Goal: Task Accomplishment & Management: Manage account settings

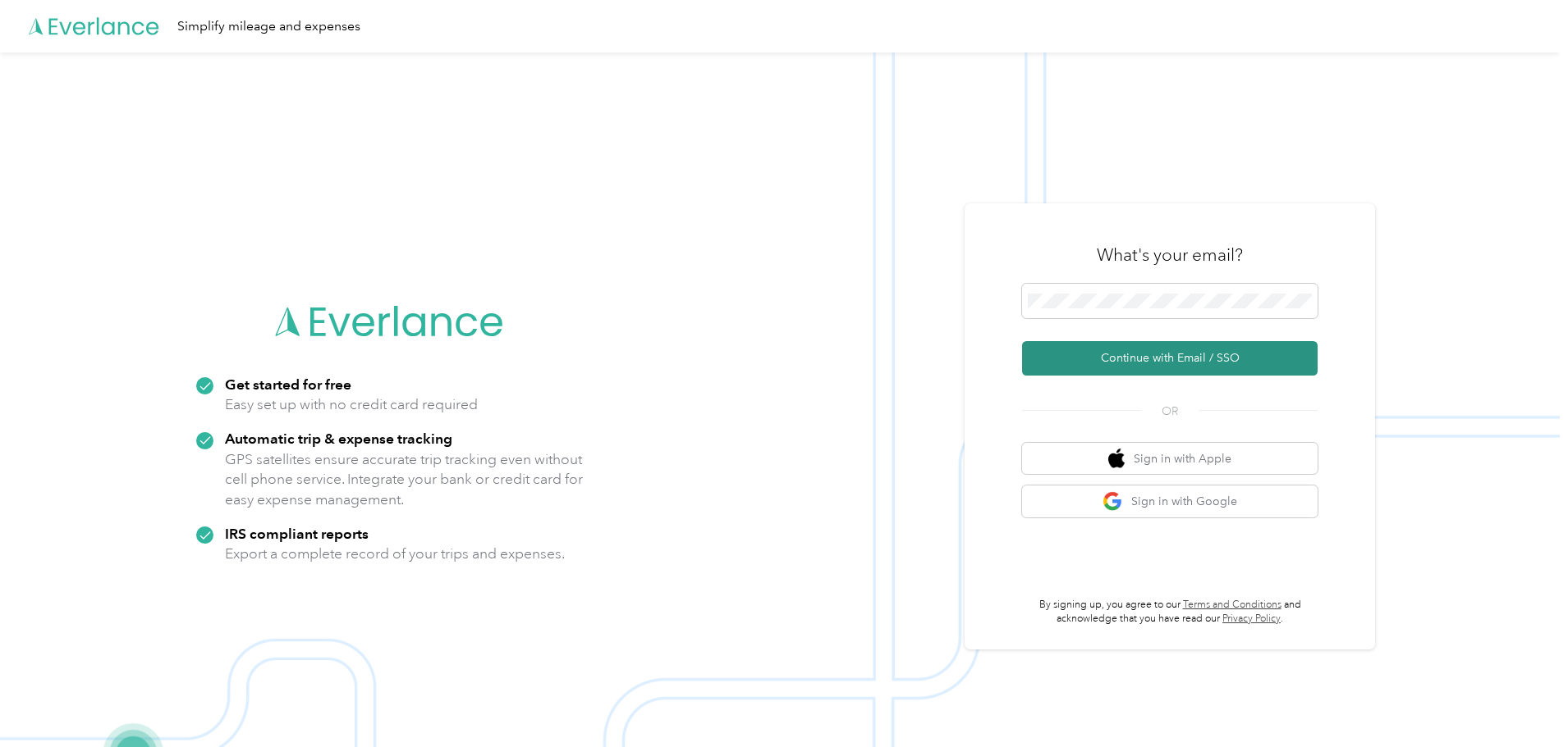
click at [1096, 374] on button "Continue with Email / SSO" at bounding box center [1170, 359] width 296 height 34
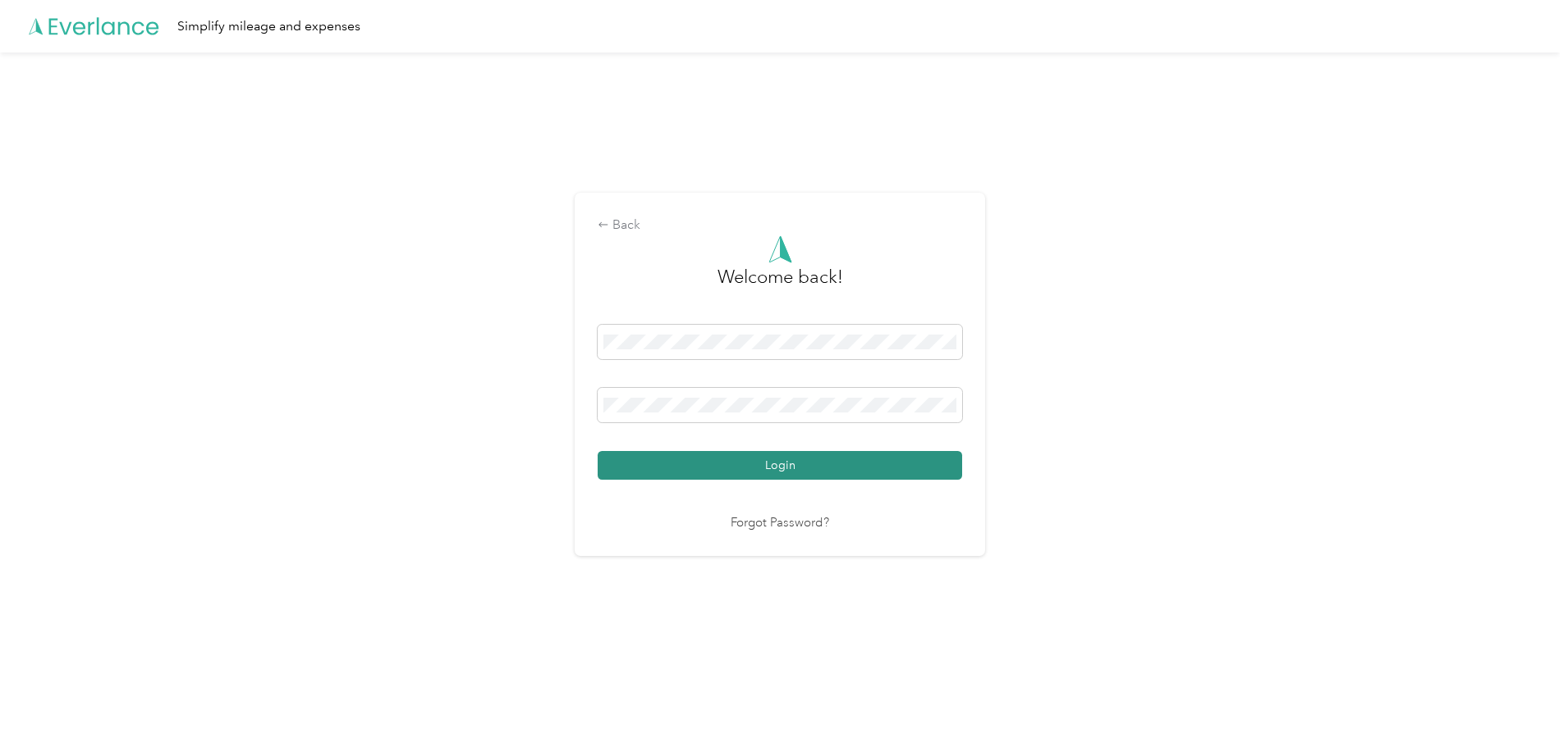
click at [691, 475] on button "Login" at bounding box center [780, 466] width 365 height 29
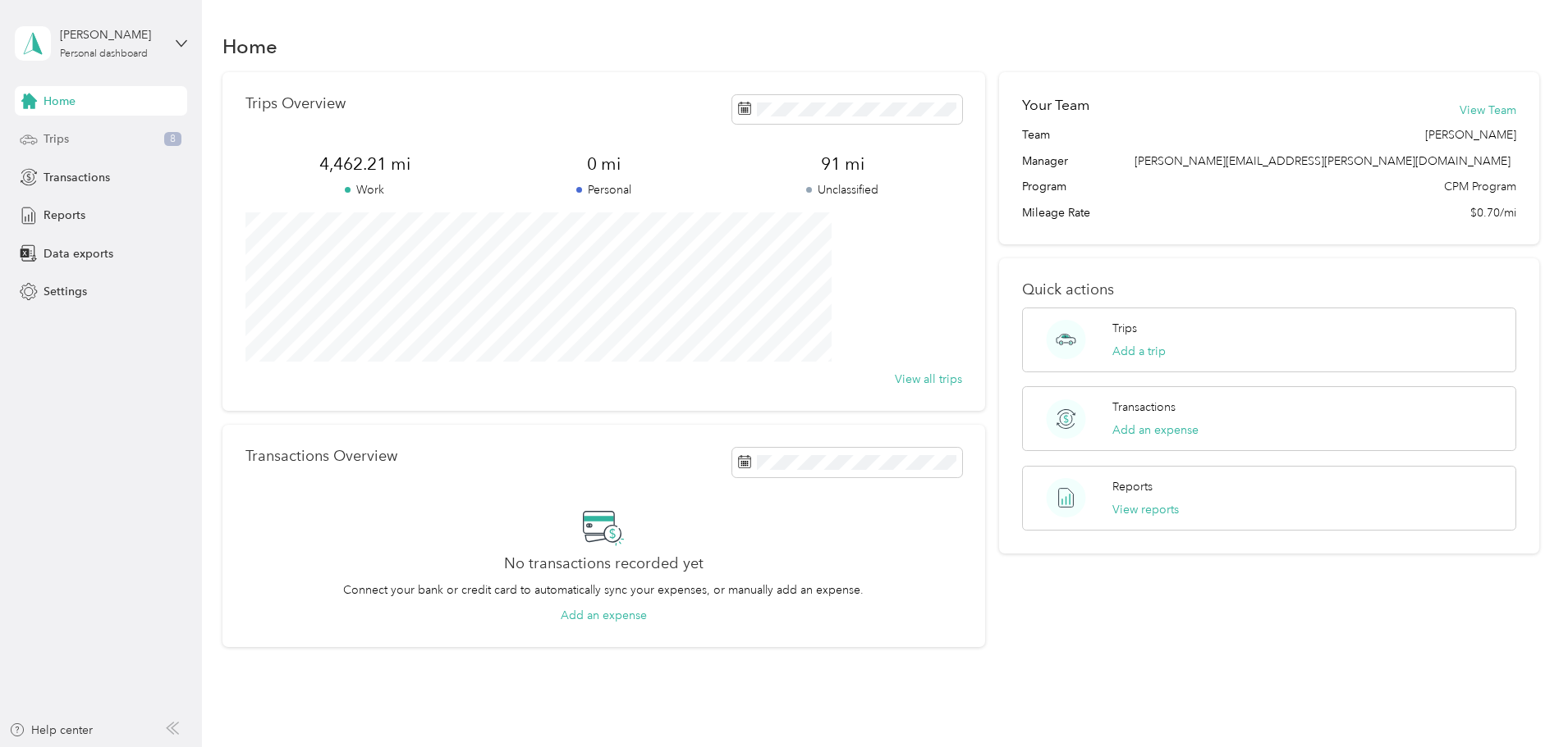
click at [120, 135] on div "Trips 8" at bounding box center [100, 139] width 173 height 30
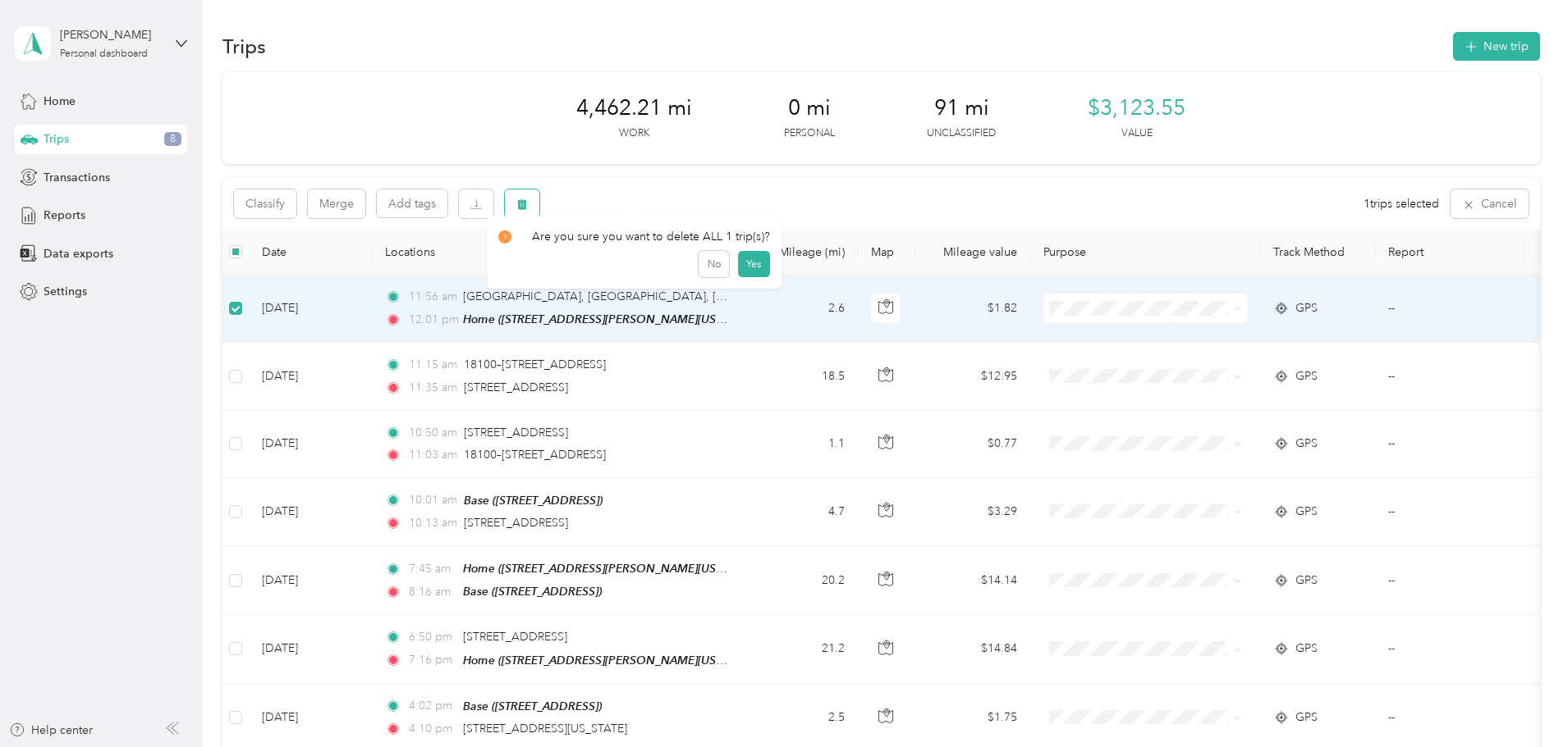
click at [539, 202] on button "button" at bounding box center [522, 204] width 34 height 29
click at [761, 272] on button "Yes" at bounding box center [754, 273] width 32 height 27
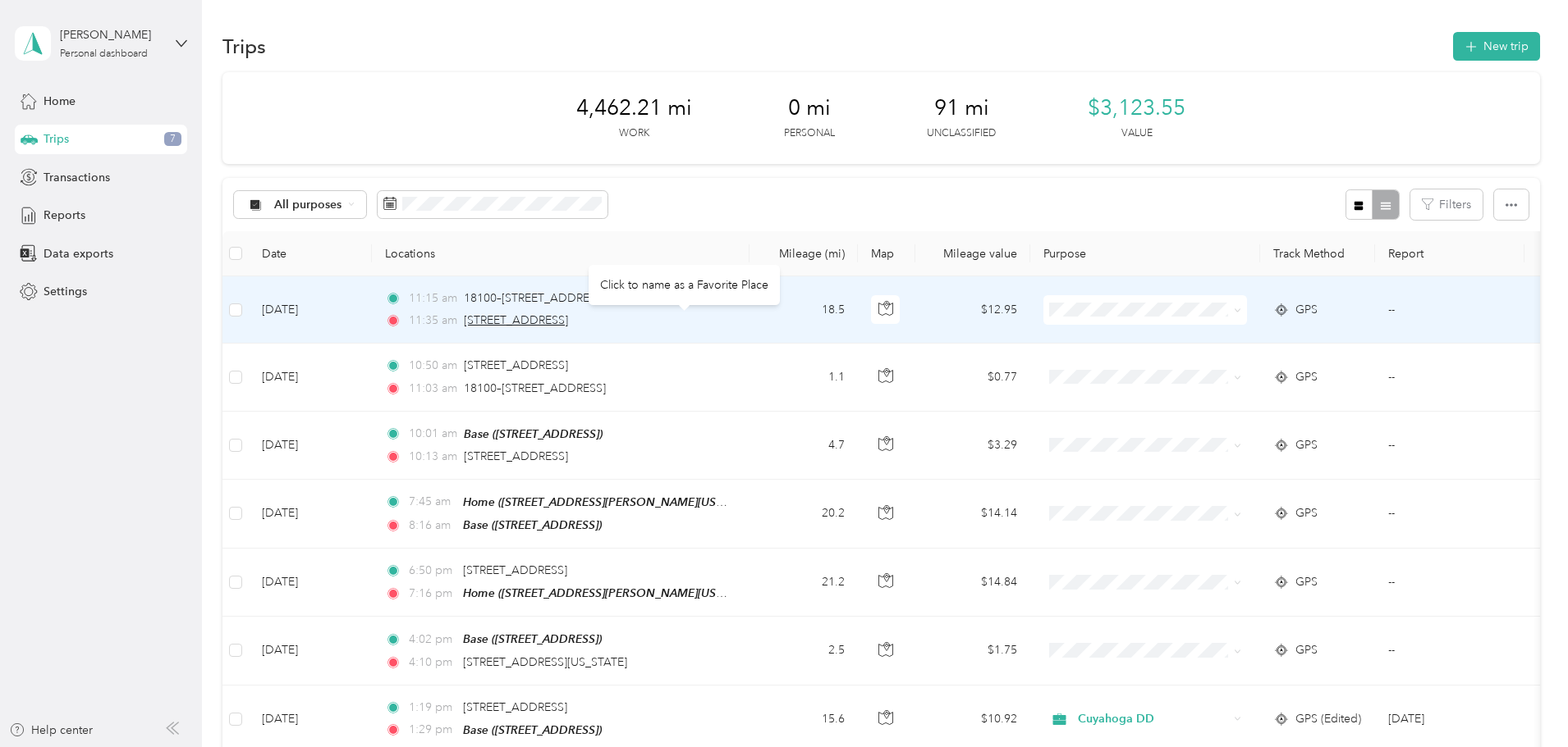
click at [568, 325] on span "[STREET_ADDRESS]" at bounding box center [515, 321] width 104 height 14
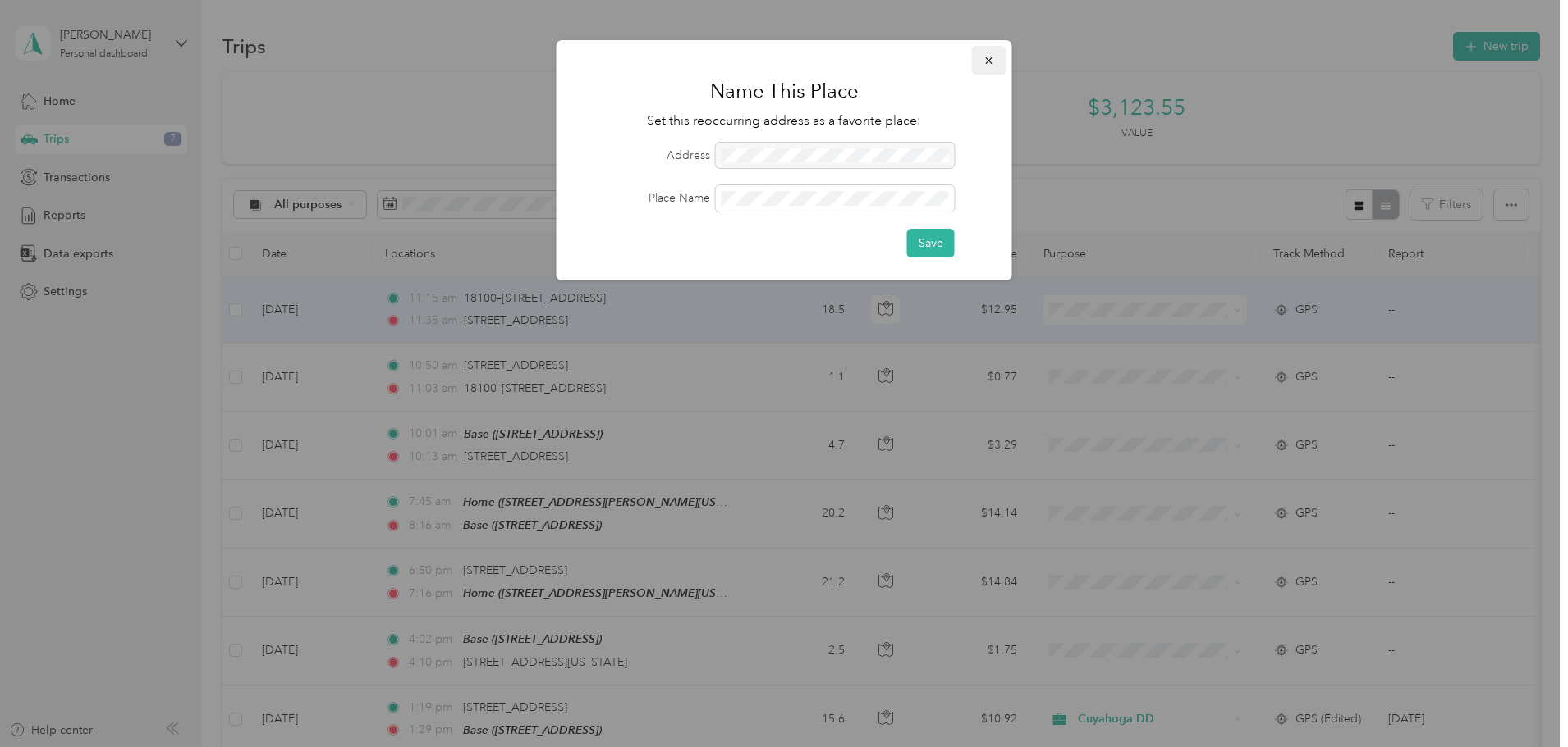
click at [985, 63] on icon "button" at bounding box center [989, 61] width 11 height 11
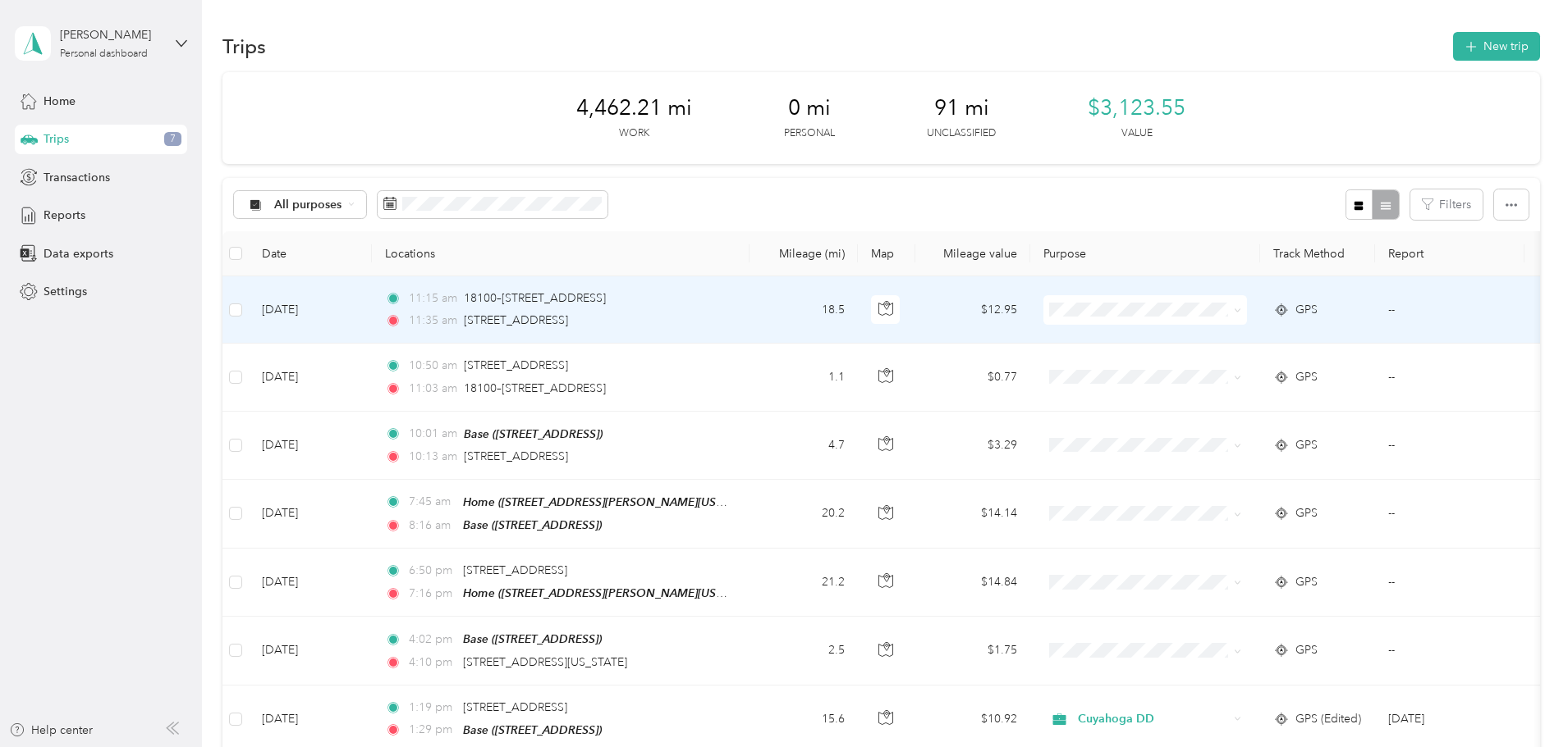
click at [858, 308] on td "18.5" at bounding box center [804, 310] width 109 height 68
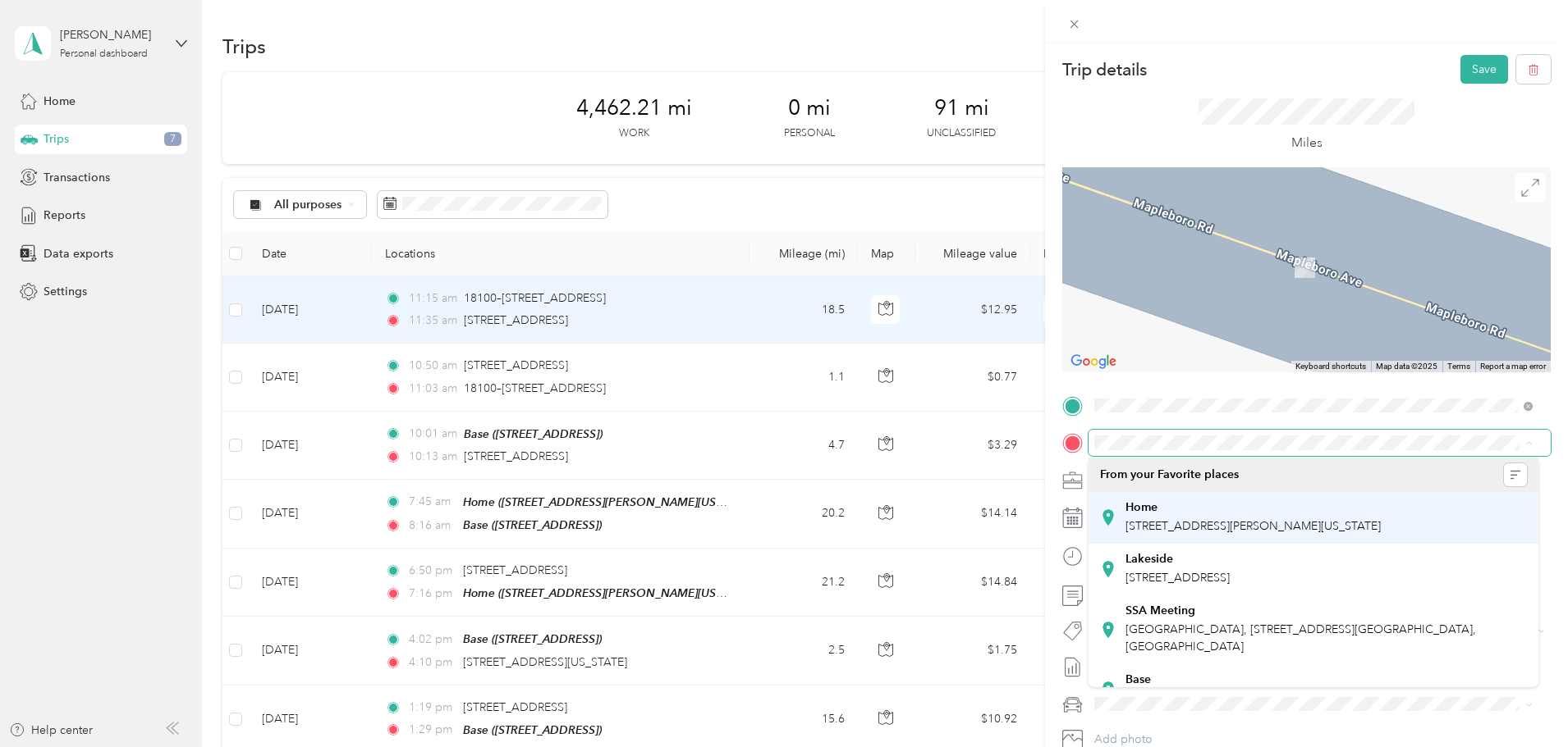
click at [1164, 528] on span "[STREET_ADDRESS][PERSON_NAME][US_STATE]" at bounding box center [1252, 526] width 255 height 14
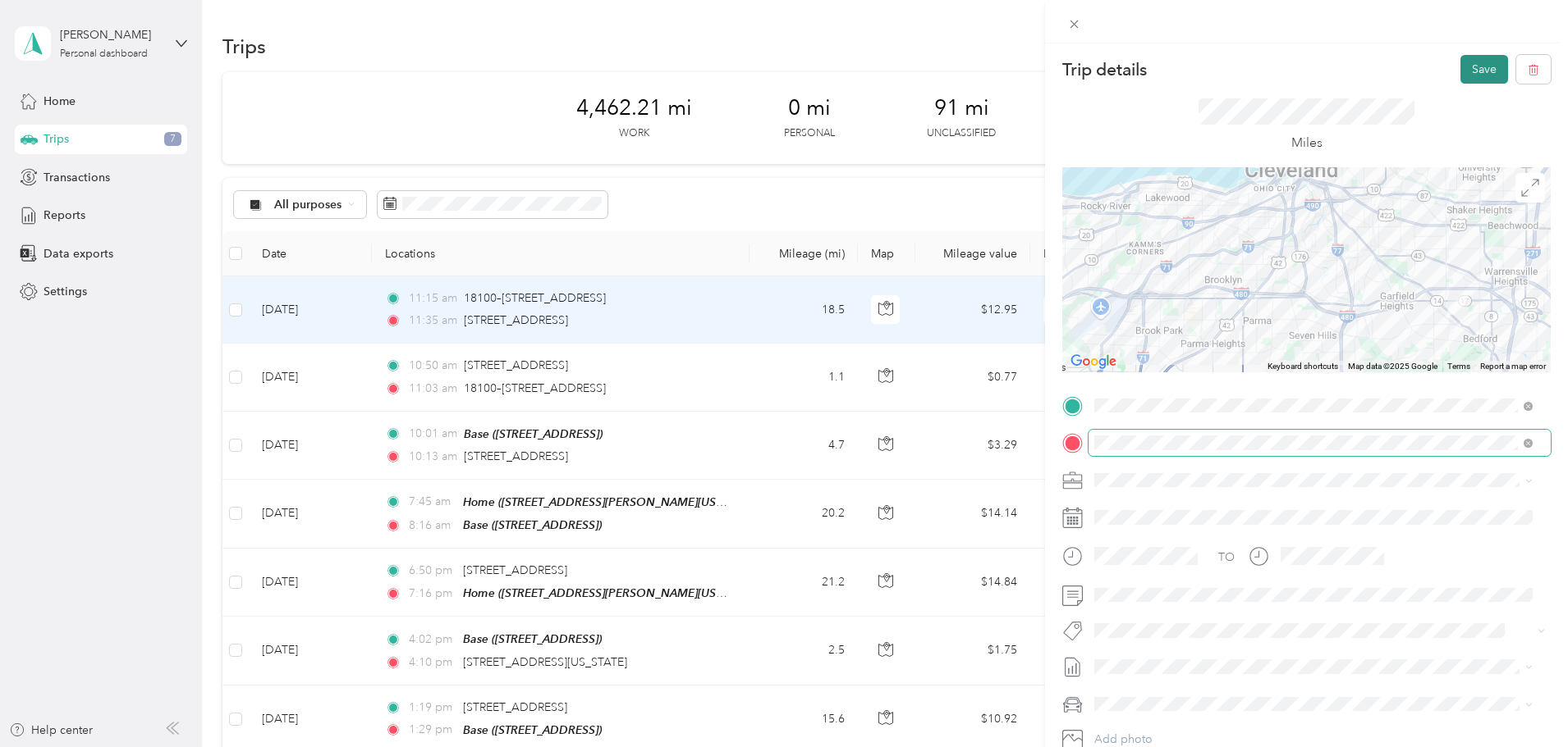
click at [1460, 77] on button "Save" at bounding box center [1484, 70] width 48 height 29
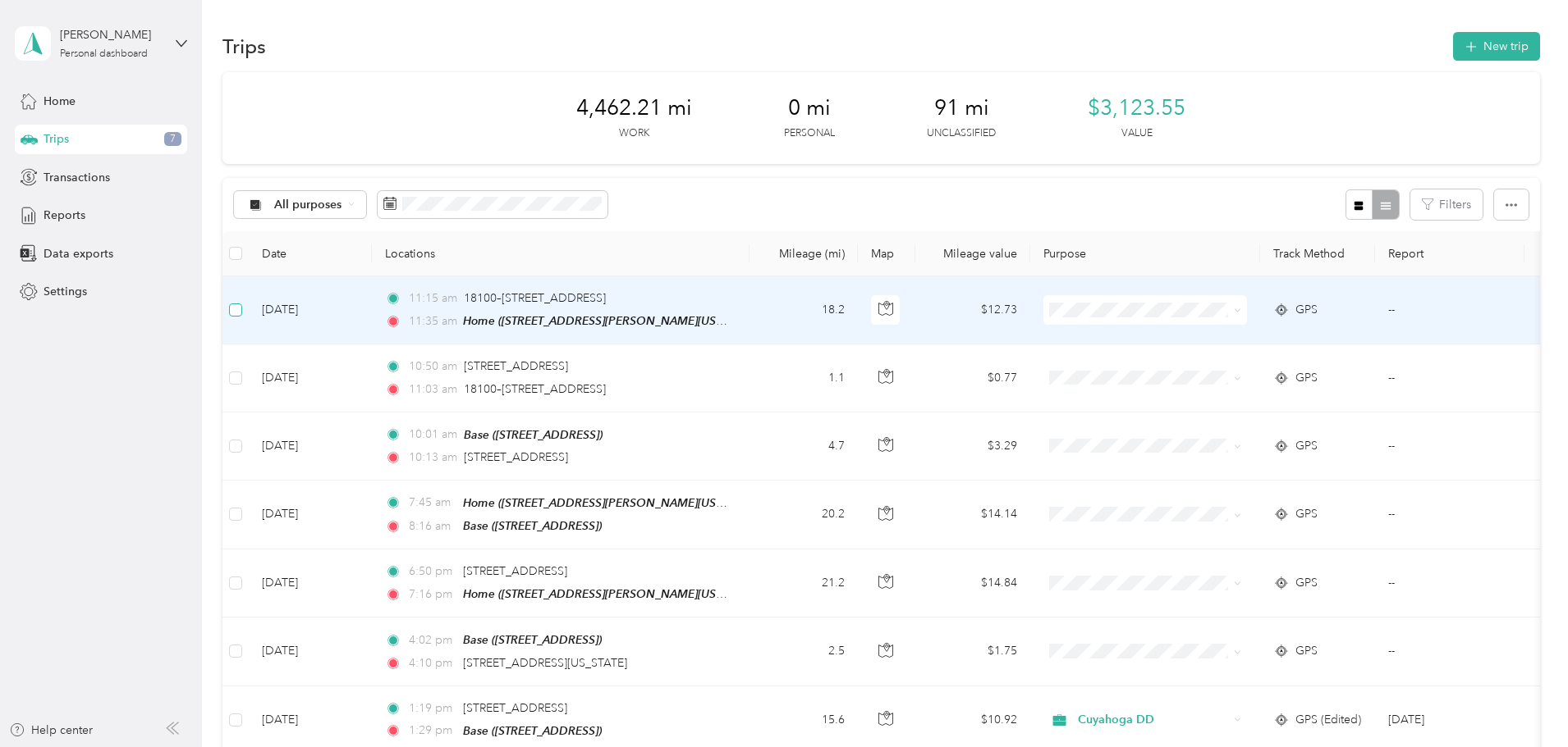
click at [242, 318] on label at bounding box center [236, 310] width 13 height 18
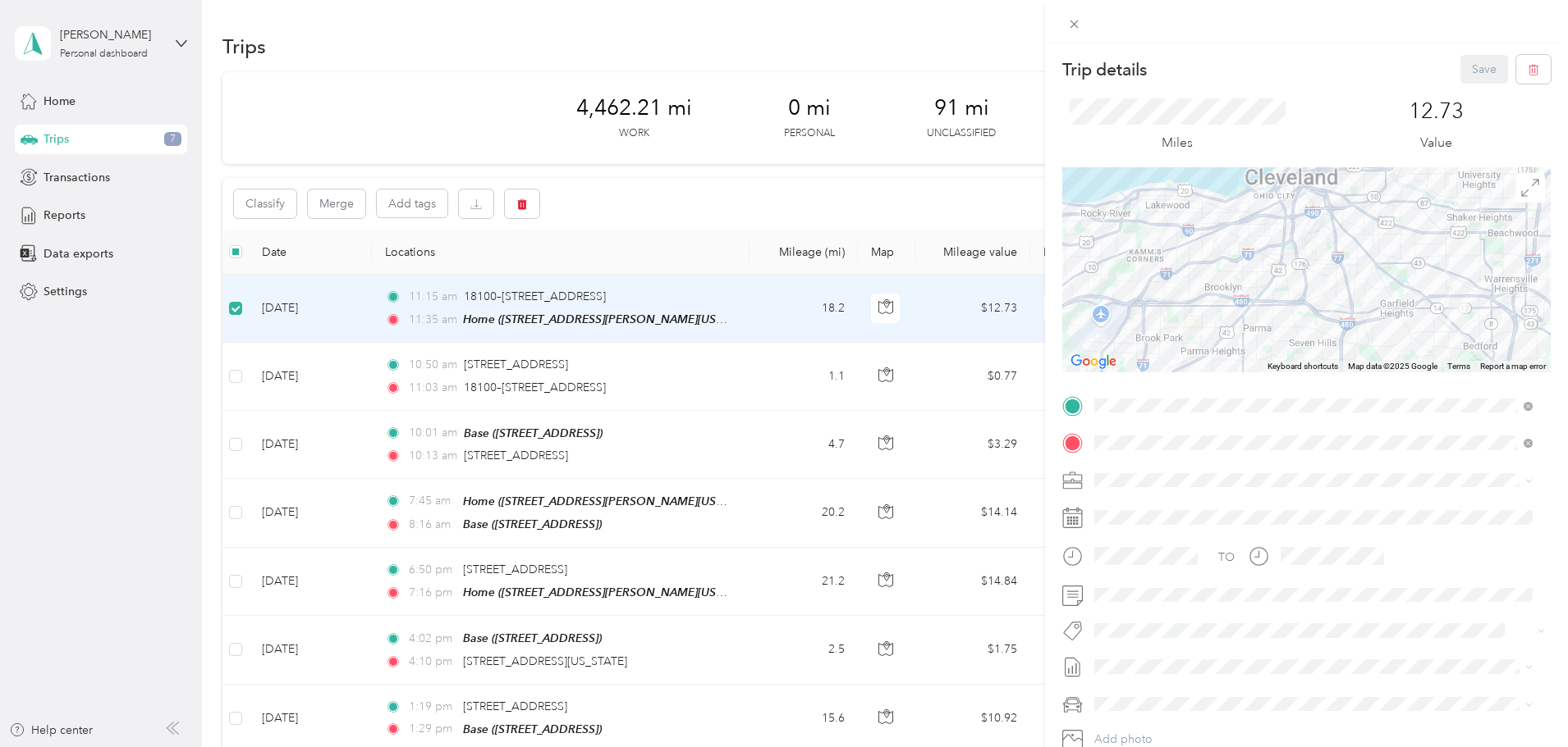
click at [344, 381] on div "Trip details Save This trip cannot be edited because it is either under review,…" at bounding box center [784, 373] width 1568 height 747
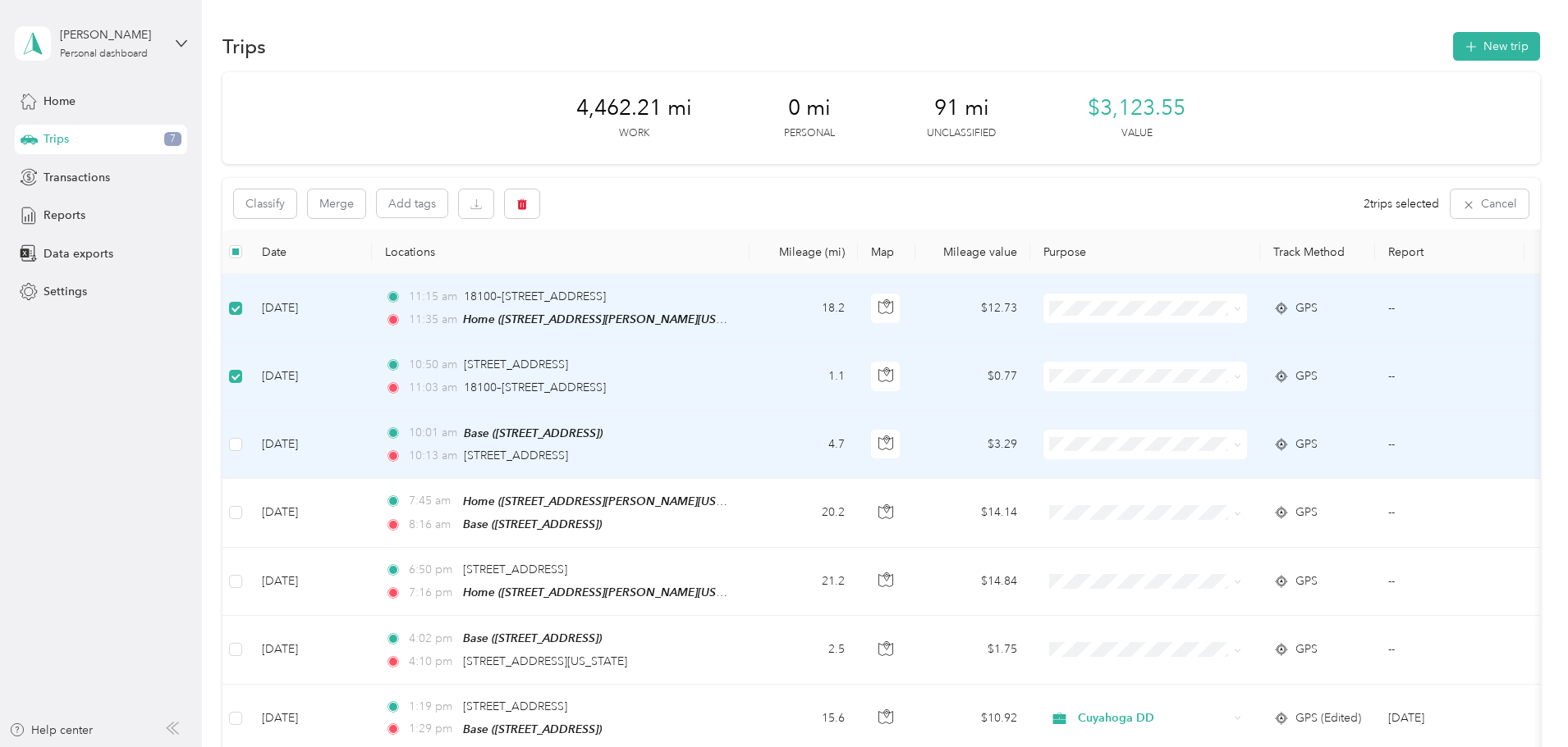
drag, startPoint x: 350, startPoint y: 436, endPoint x: 354, endPoint y: 469, distance: 33.2
drag, startPoint x: 354, startPoint y: 469, endPoint x: 341, endPoint y: 451, distance: 22.2
click at [242, 451] on label at bounding box center [236, 445] width 13 height 18
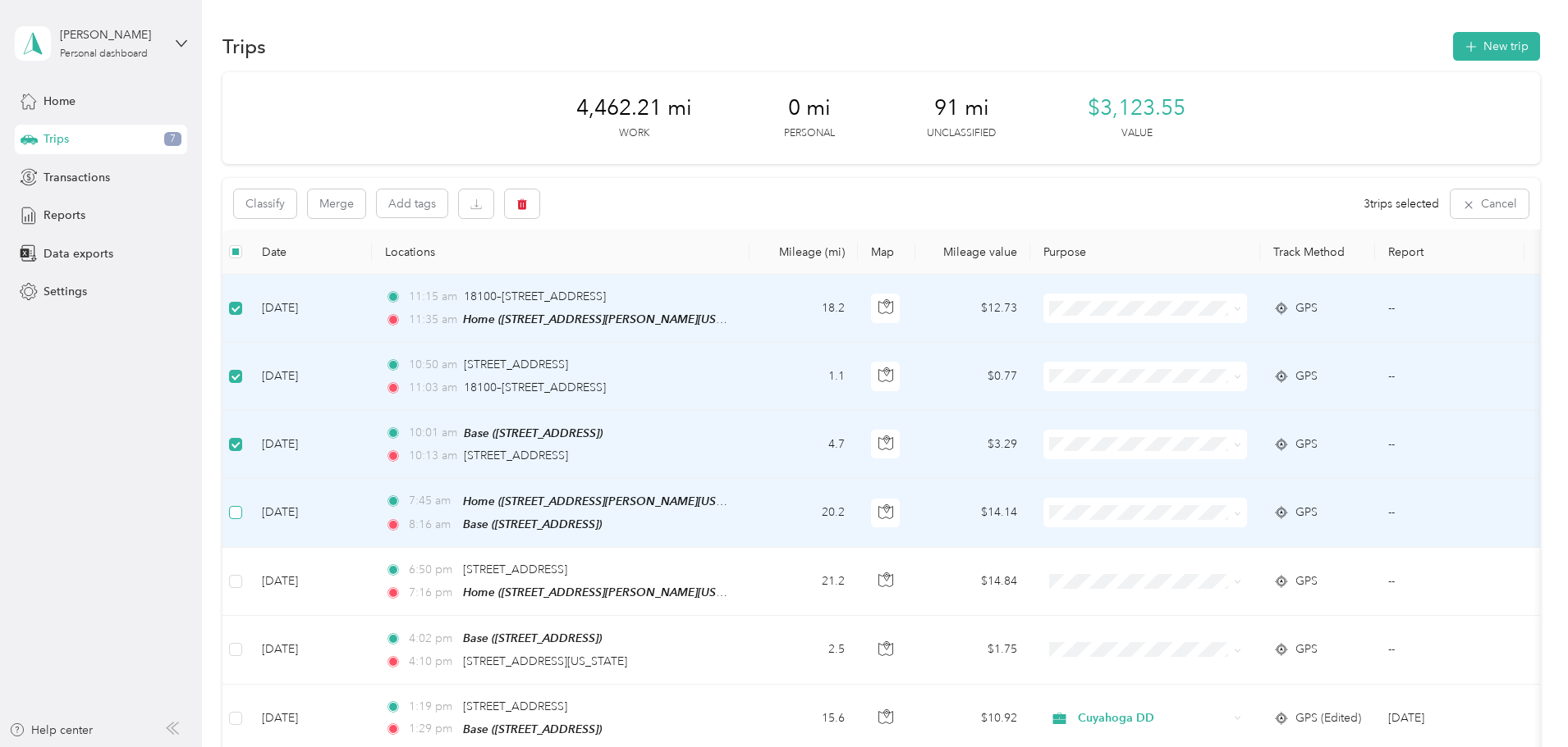
click at [242, 504] on label at bounding box center [236, 512] width 13 height 18
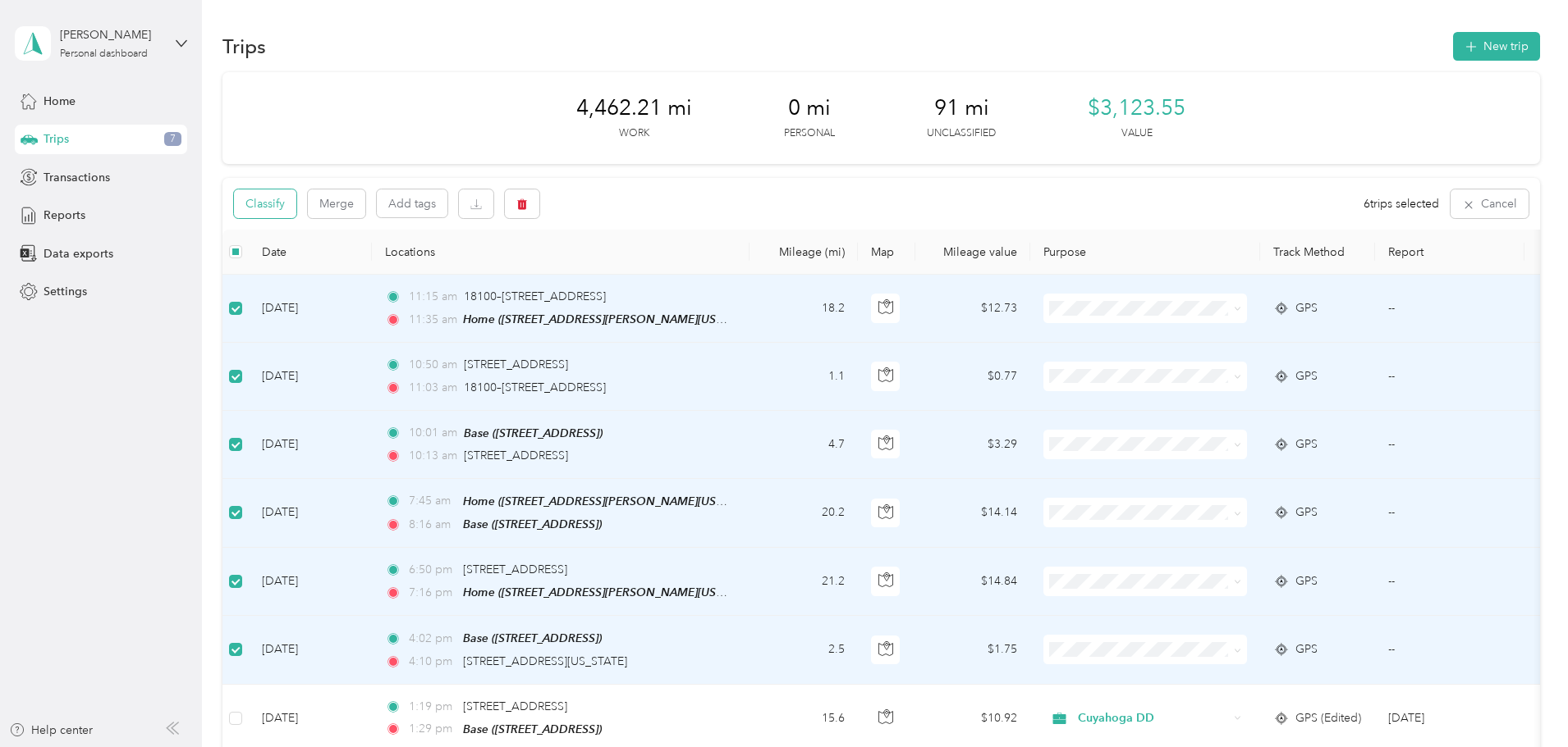
click at [296, 210] on button "Classify" at bounding box center [264, 204] width 62 height 29
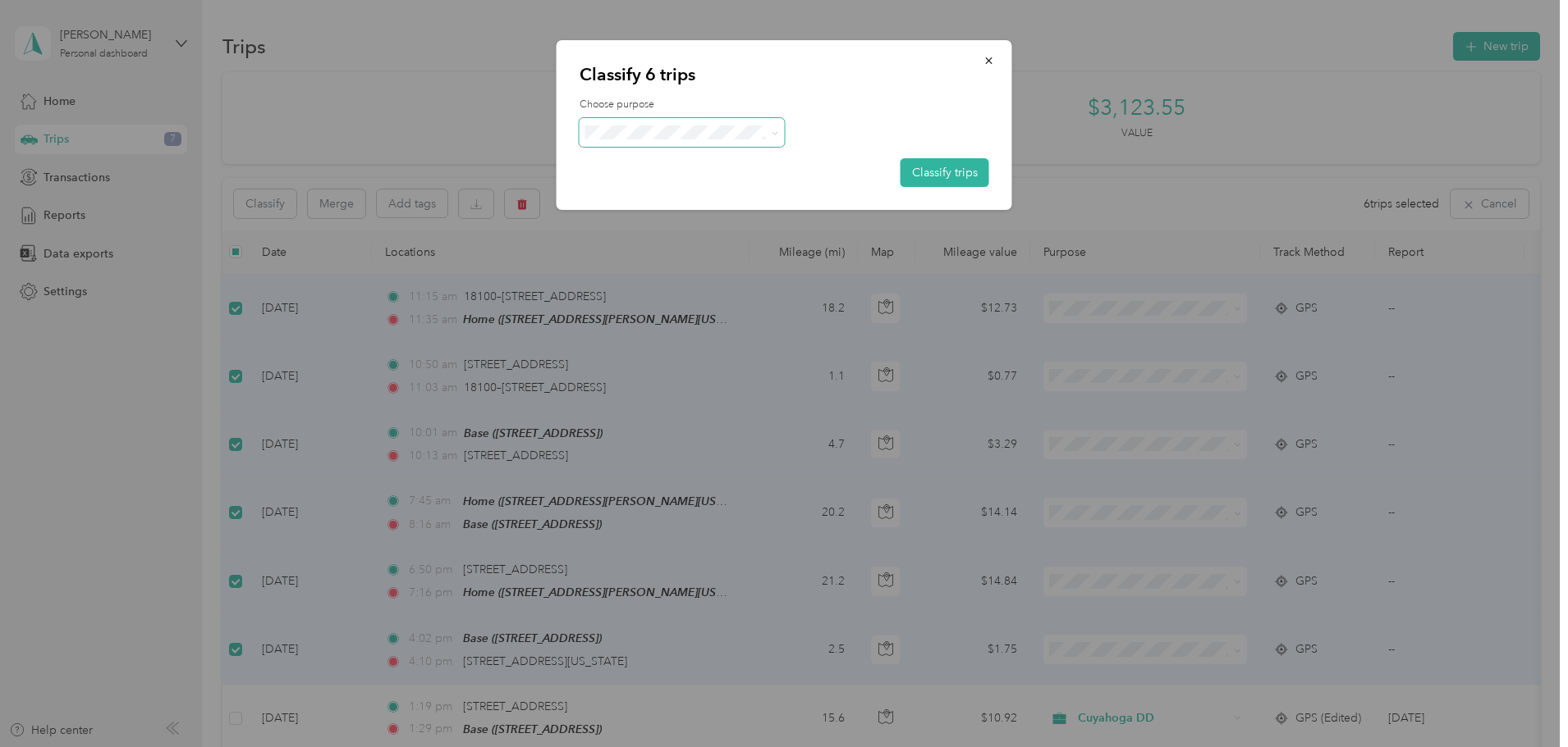
click at [647, 120] on span at bounding box center [681, 133] width 205 height 29
click at [658, 162] on li "Cuyahoga DD" at bounding box center [681, 163] width 205 height 29
click at [965, 167] on button "Classify trips" at bounding box center [944, 173] width 89 height 29
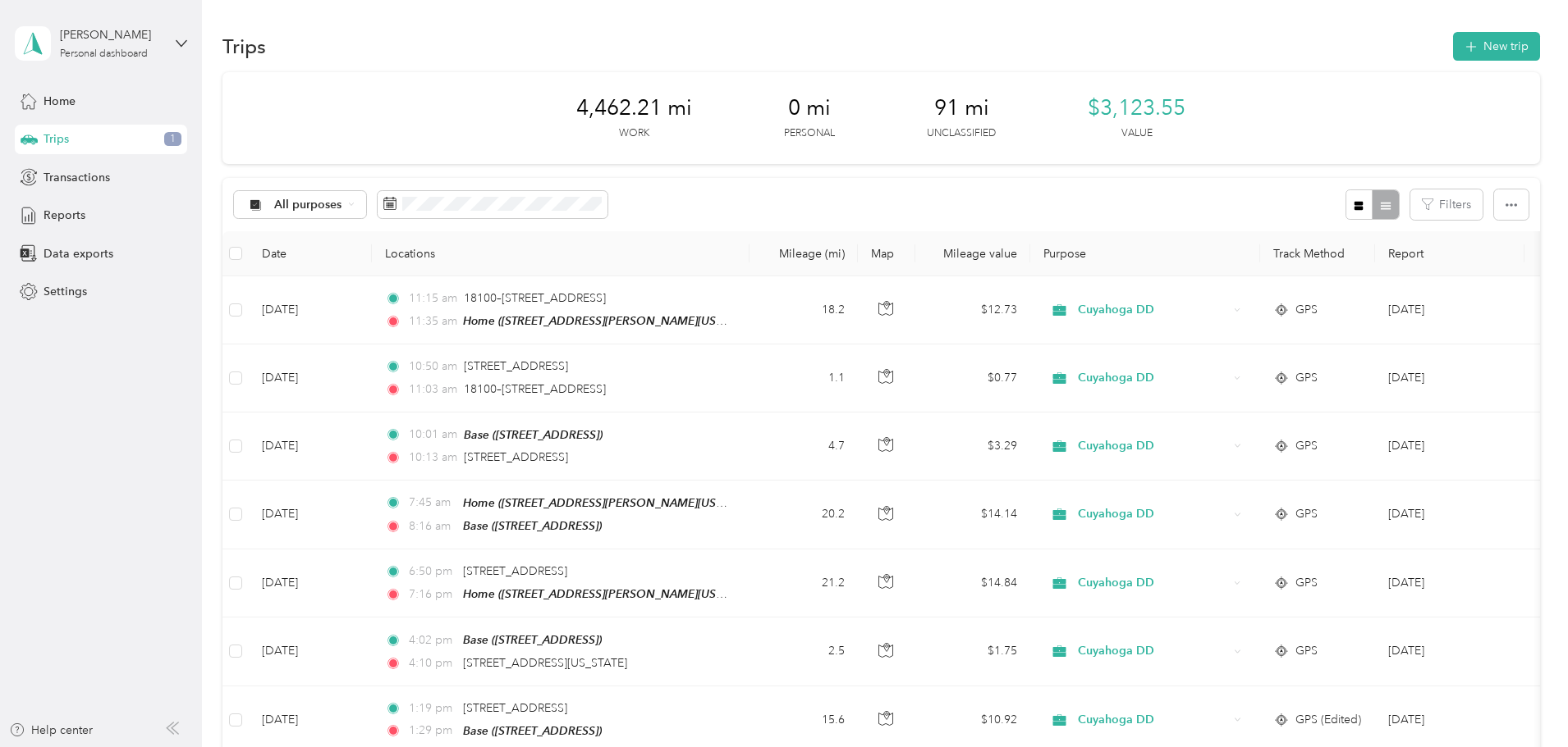
drag, startPoint x: 1079, startPoint y: 224, endPoint x: 1059, endPoint y: 211, distance: 23.9
click at [1059, 211] on div "All purposes Filters" at bounding box center [881, 205] width 1317 height 53
click at [296, 200] on button "Classify" at bounding box center [264, 204] width 62 height 29
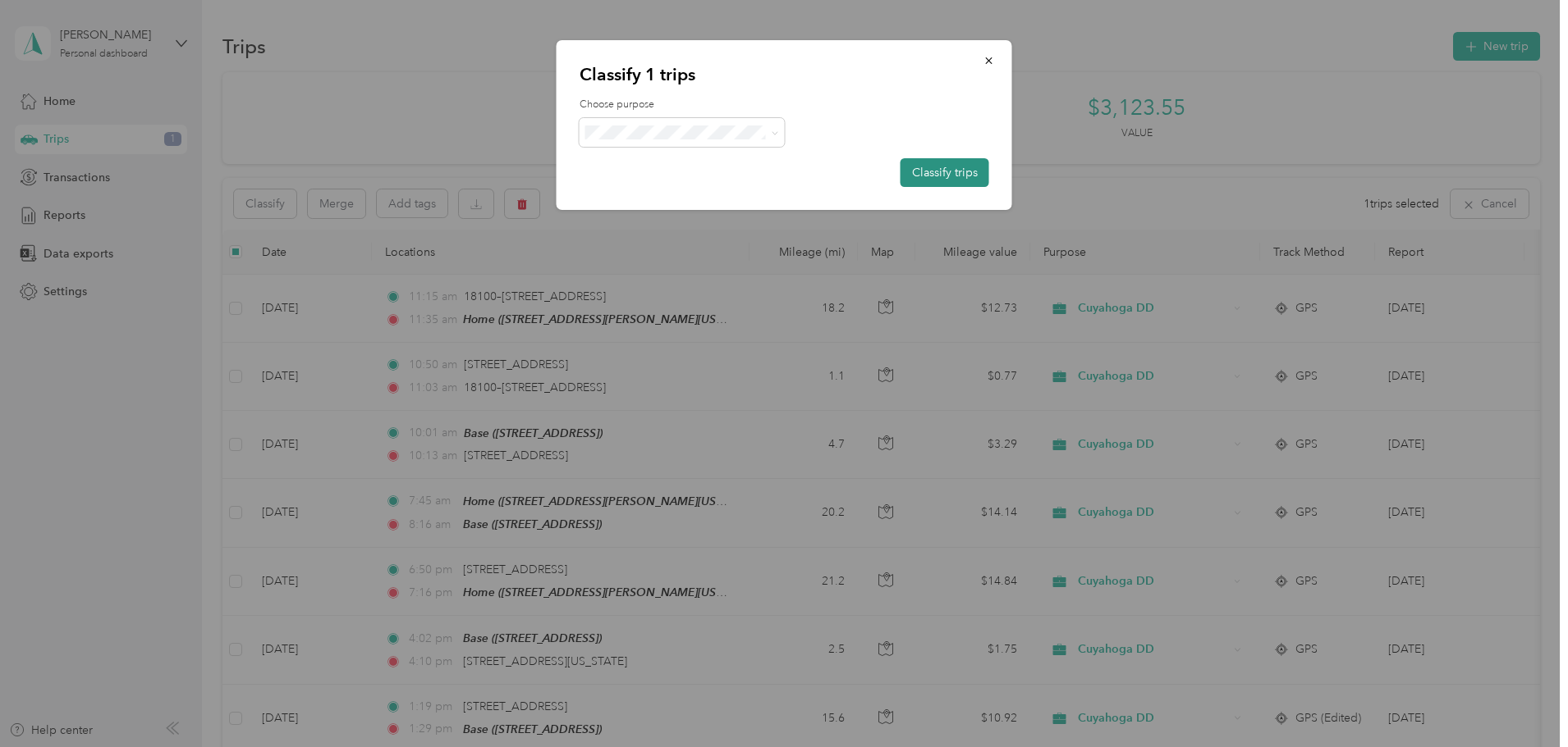
click at [967, 164] on button "Classify trips" at bounding box center [944, 173] width 89 height 29
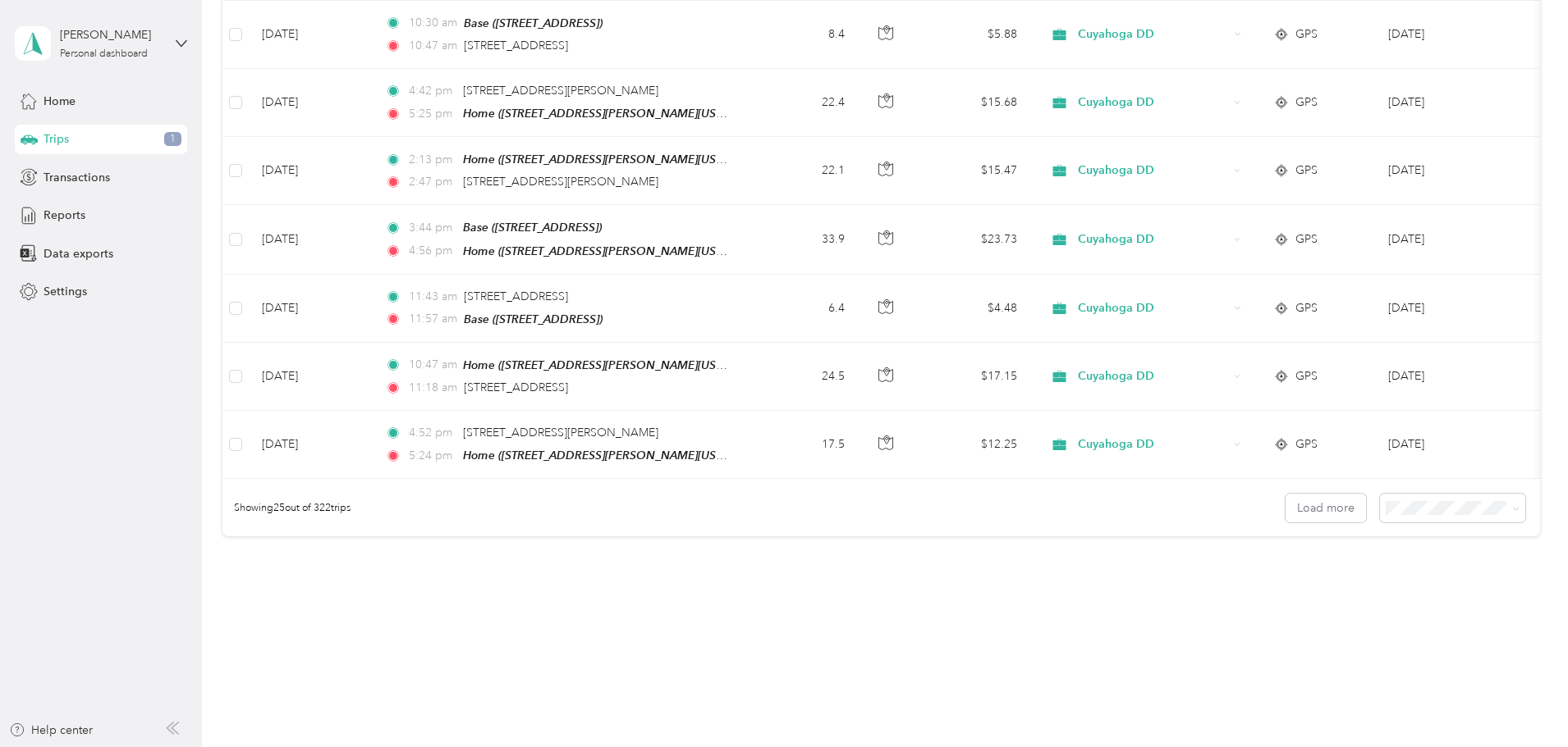
scroll to position [1513, 0]
click at [1358, 583] on li "100 per load" at bounding box center [1339, 580] width 145 height 29
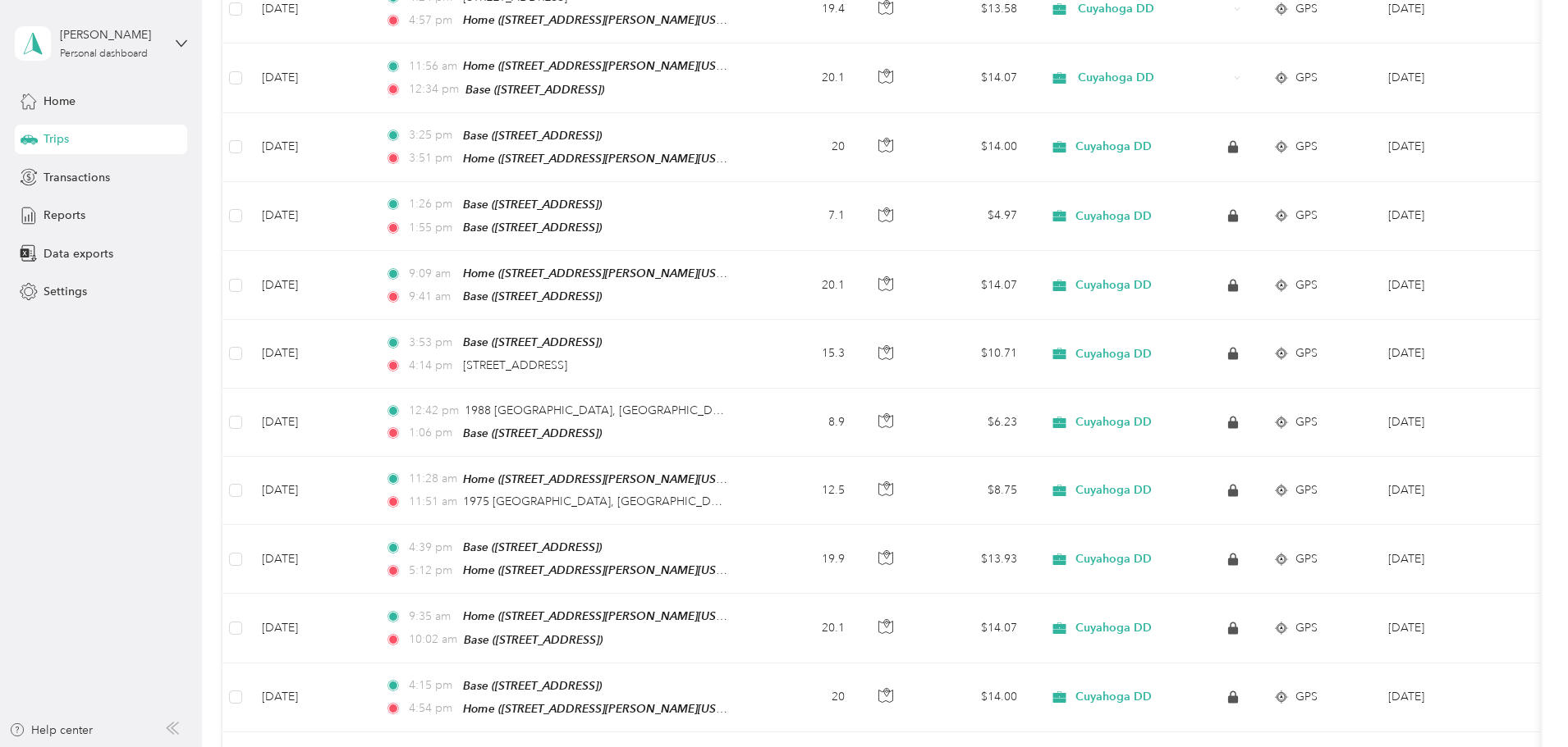
scroll to position [2908, 0]
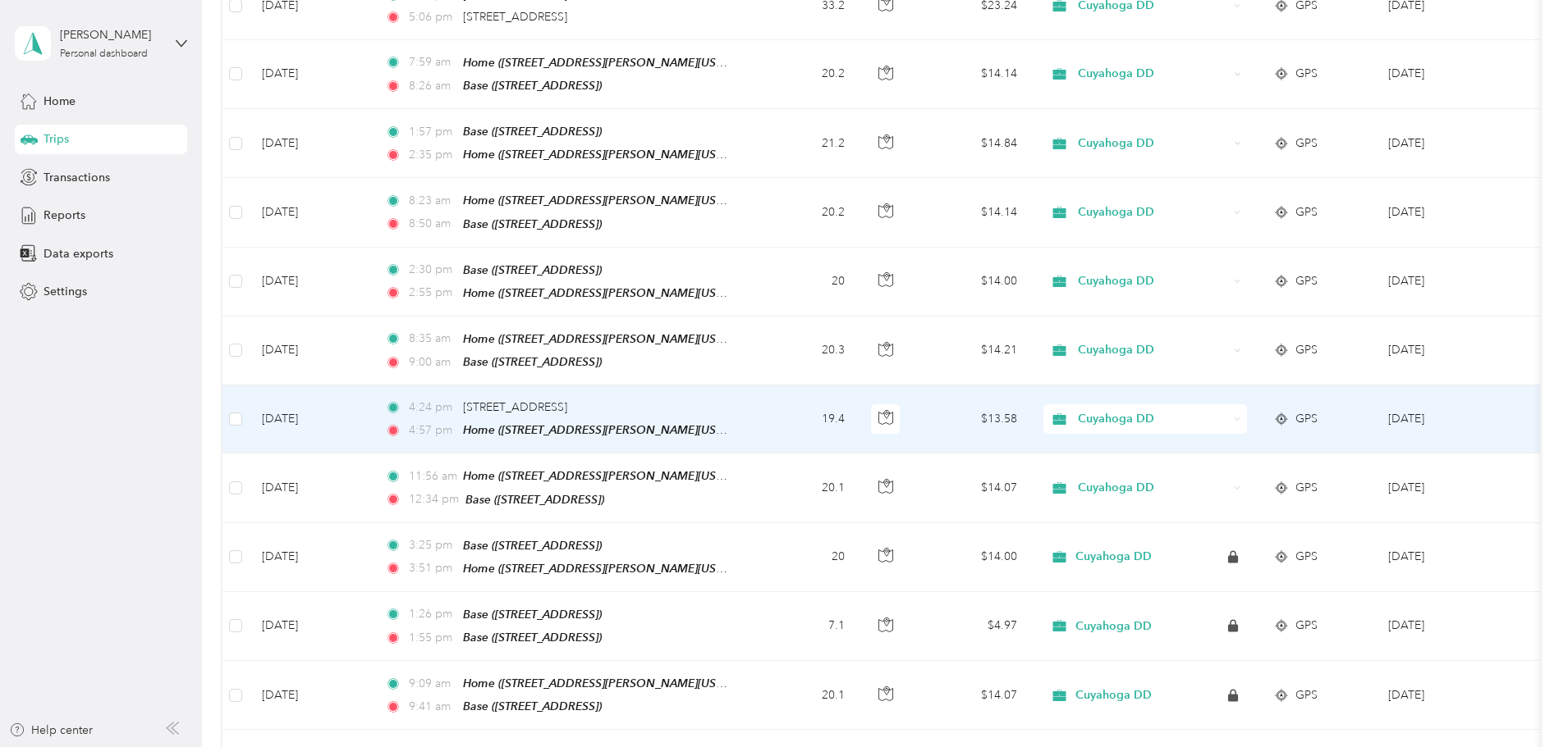
click at [749, 385] on td "4:24 pm [GEOGRAPHIC_DATA] 4:57 pm Home ([GEOGRAPHIC_DATA][PERSON_NAME], [GEOGRA…" at bounding box center [561, 419] width 378 height 68
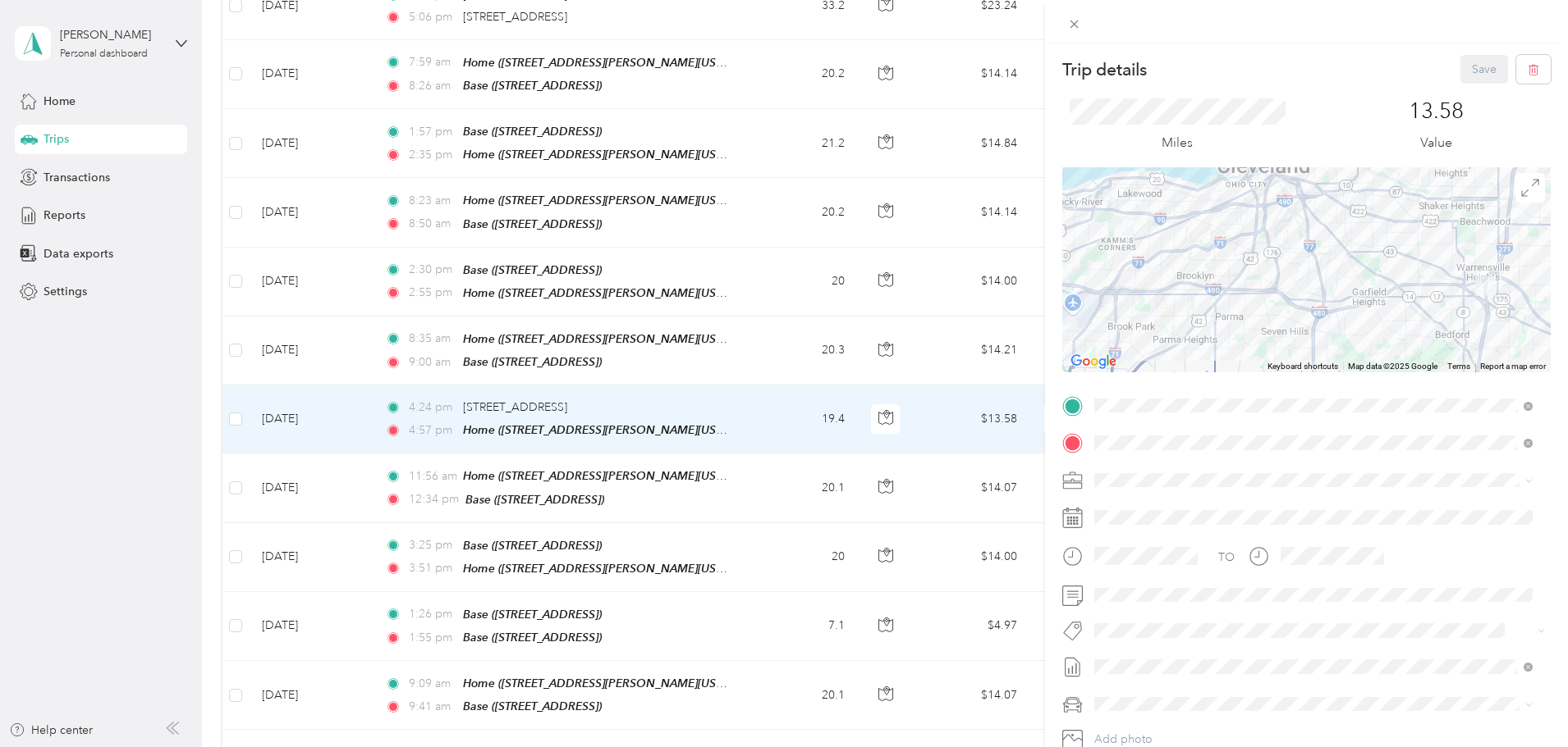
click at [1220, 482] on span "[STREET_ADDRESS]" at bounding box center [1177, 483] width 104 height 14
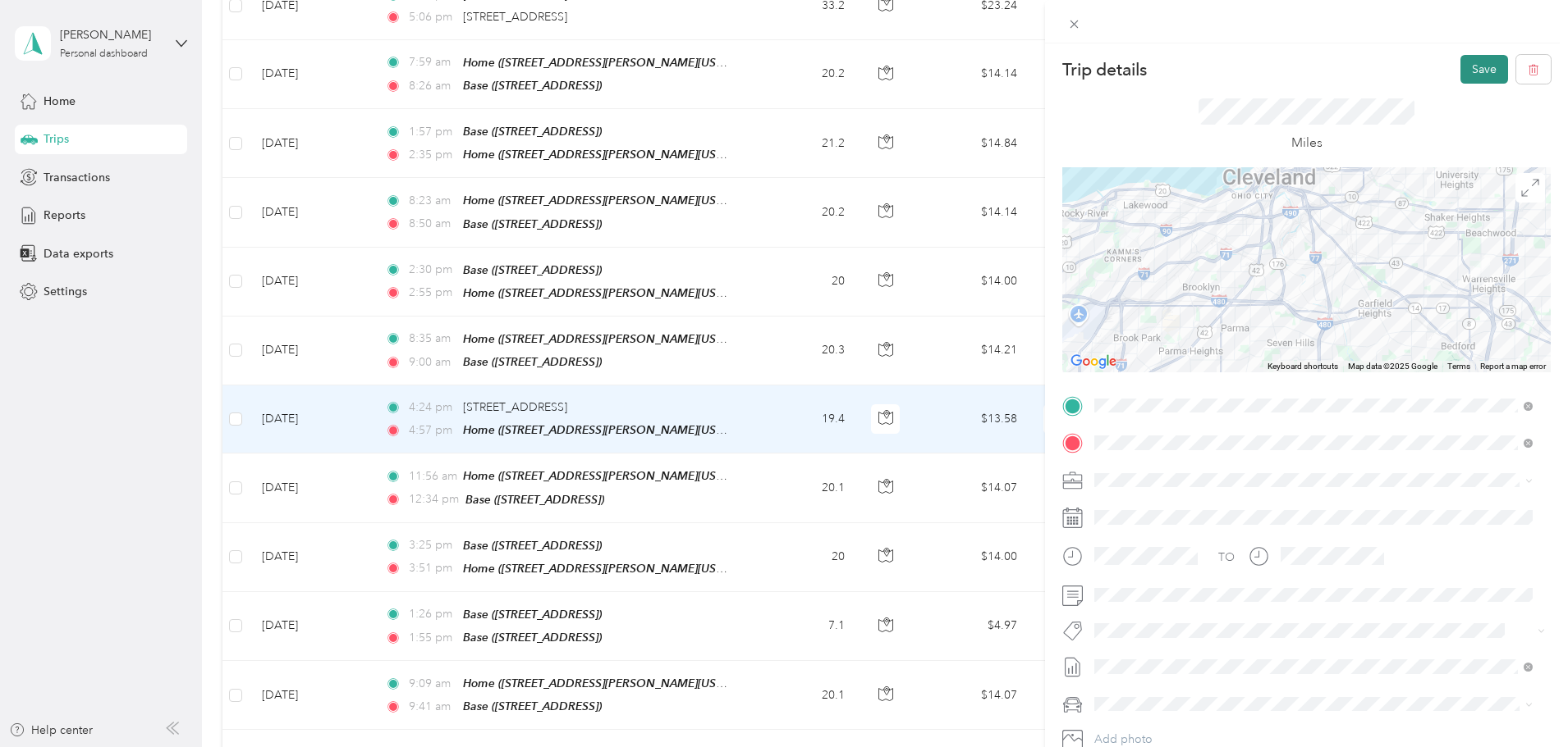
click at [1474, 73] on button "Save" at bounding box center [1484, 70] width 48 height 29
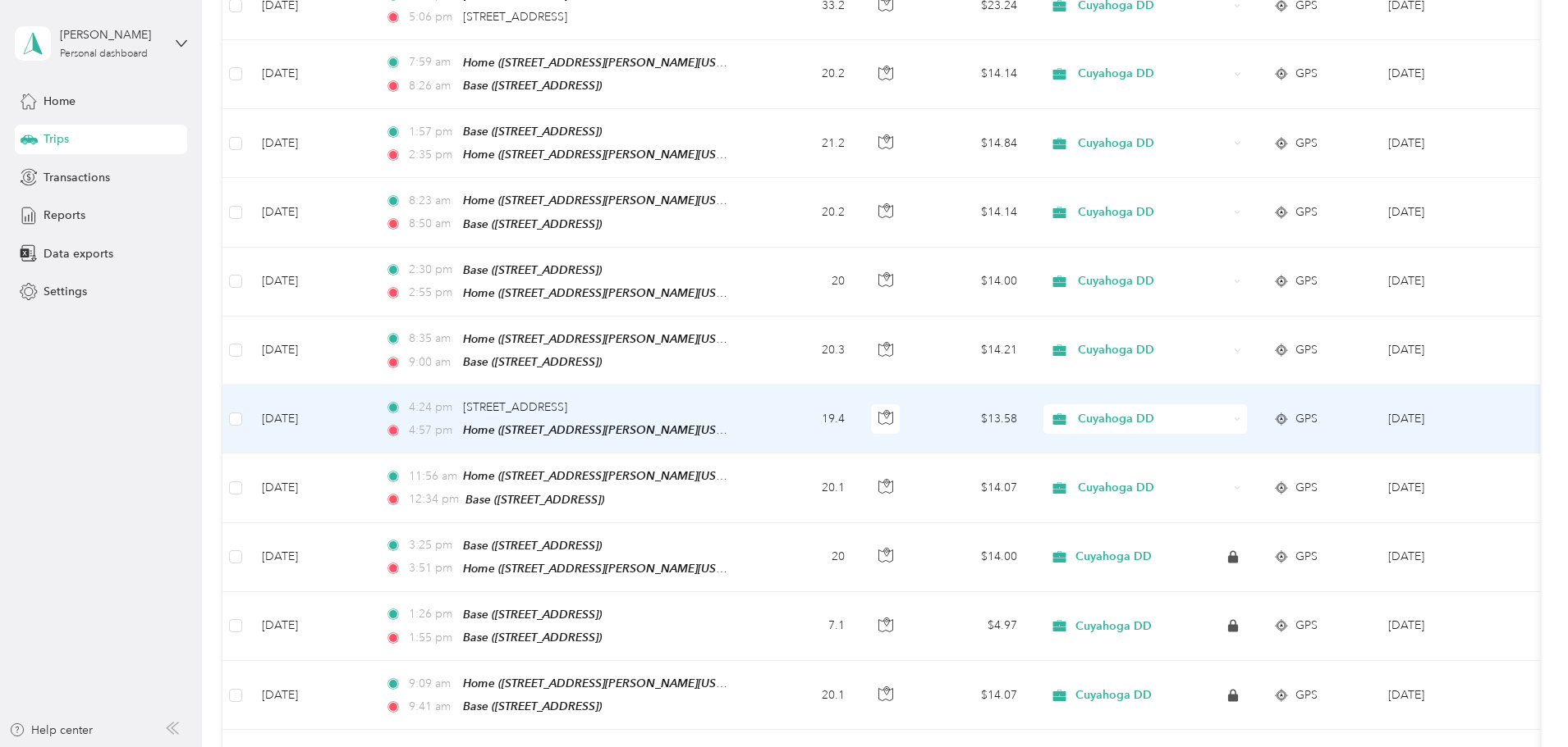
click at [730, 399] on div "4:24 pm [GEOGRAPHIC_DATA] 4:57 pm Home ([GEOGRAPHIC_DATA][PERSON_NAME], [GEOGRA…" at bounding box center [556, 419] width 345 height 41
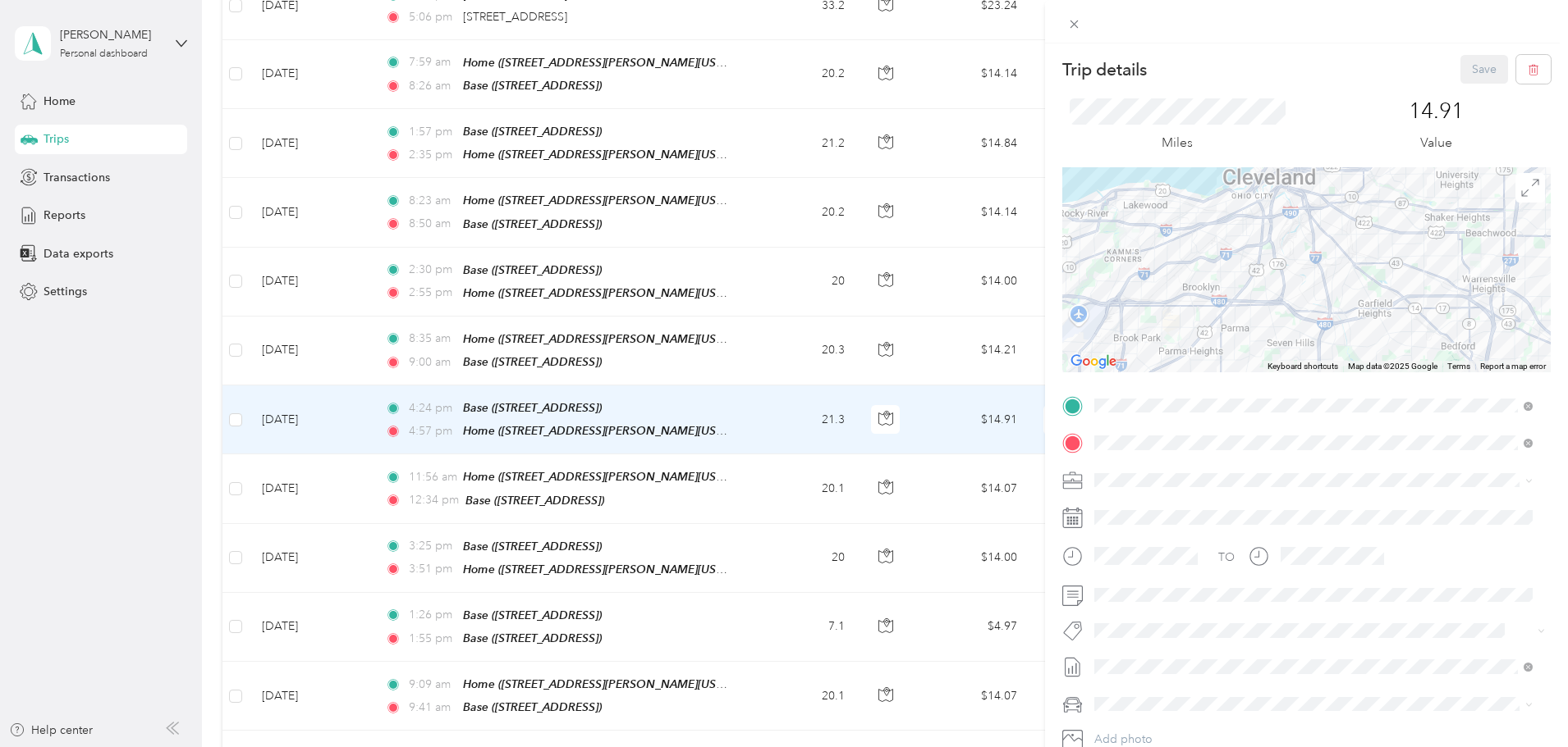
click at [1402, 68] on div "Trip details Save" at bounding box center [1307, 70] width 489 height 29
click at [1192, 747] on div "Trip details Save This trip cannot be edited because it is either under review,…" at bounding box center [780, 747] width 1559 height 0
click at [1328, 93] on div "Miles 14.91 Value" at bounding box center [1307, 126] width 489 height 84
click at [388, 238] on div "Trip details Save This trip cannot be edited because it is either under review,…" at bounding box center [784, 373] width 1568 height 747
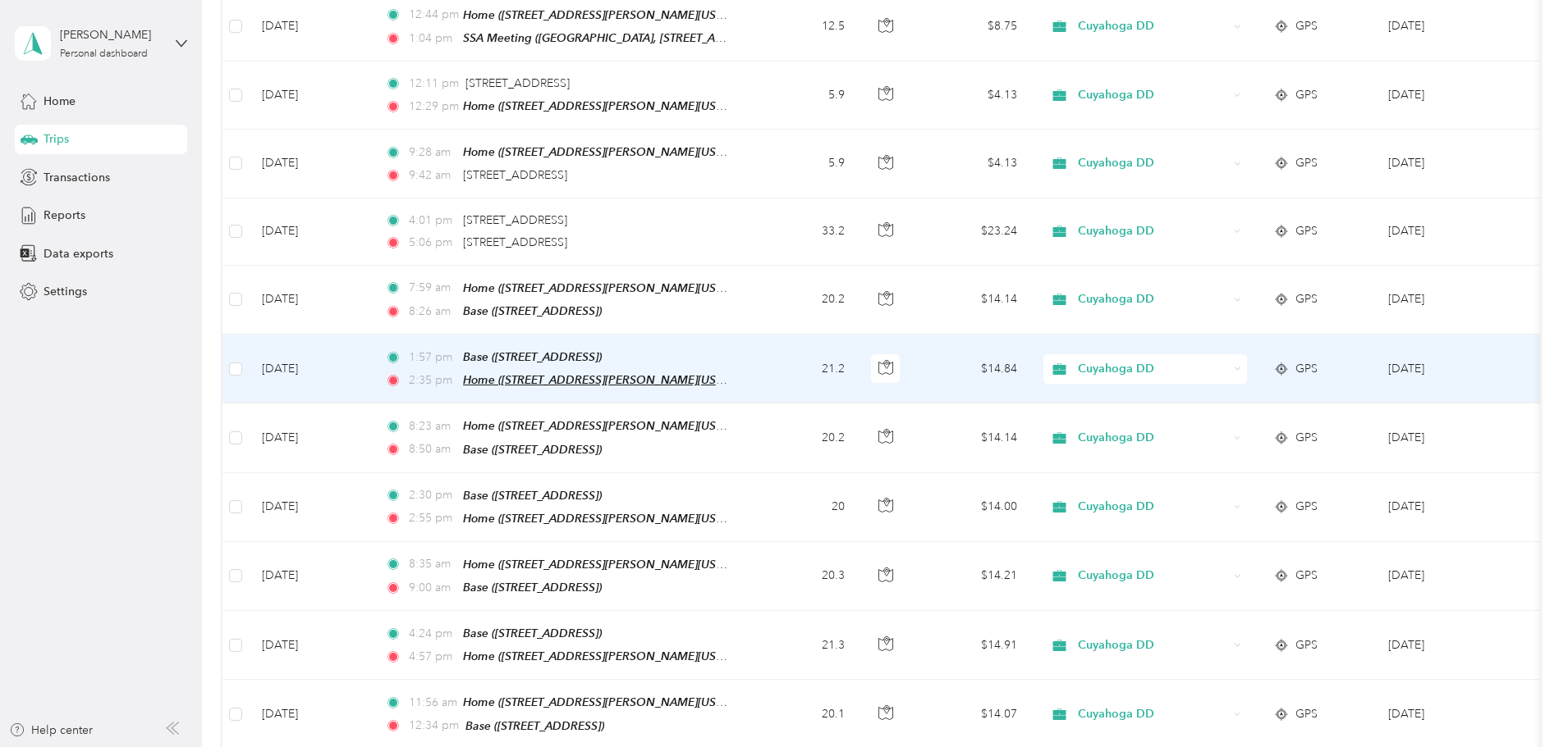
scroll to position [2662, 0]
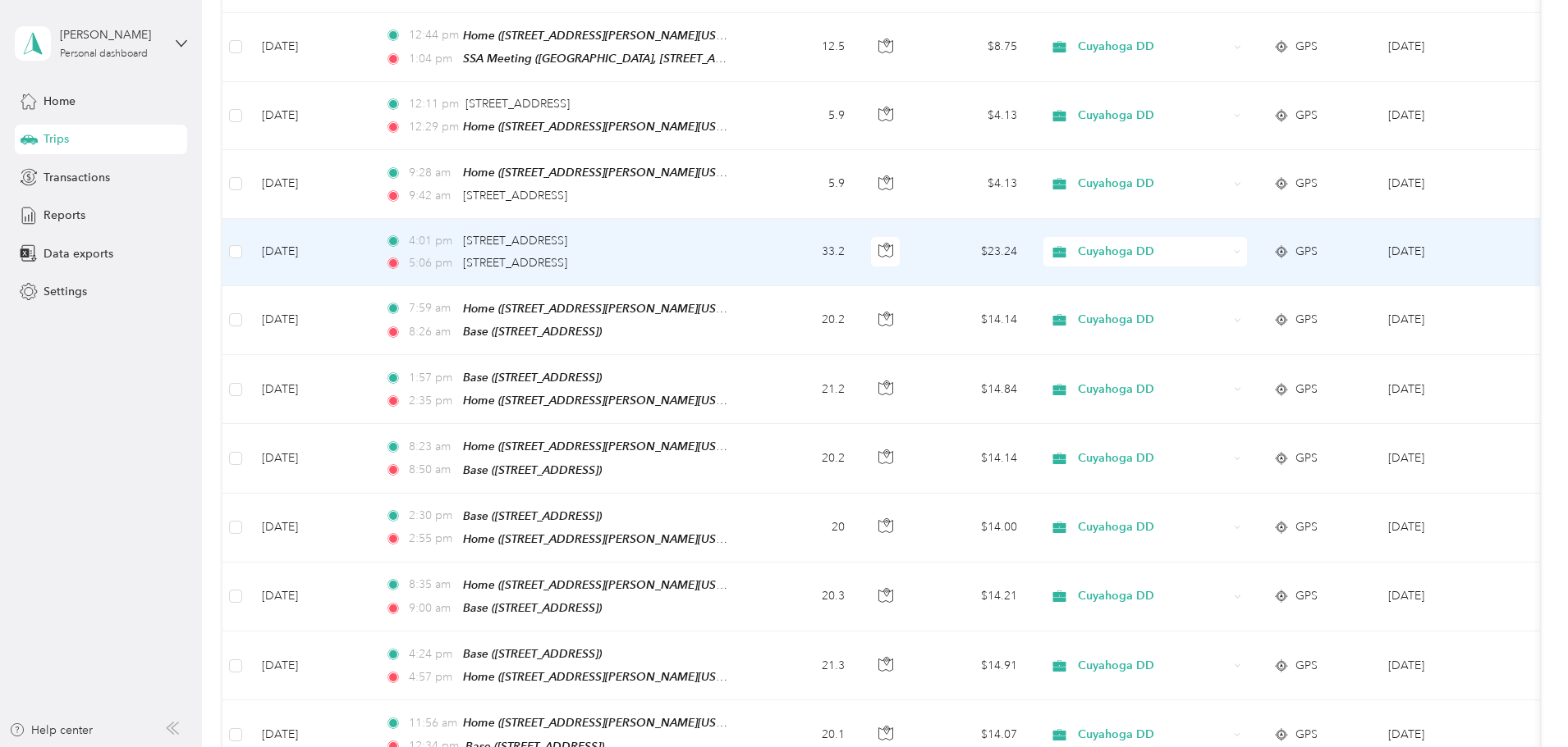
click at [372, 219] on td "[DATE]" at bounding box center [310, 253] width 123 height 68
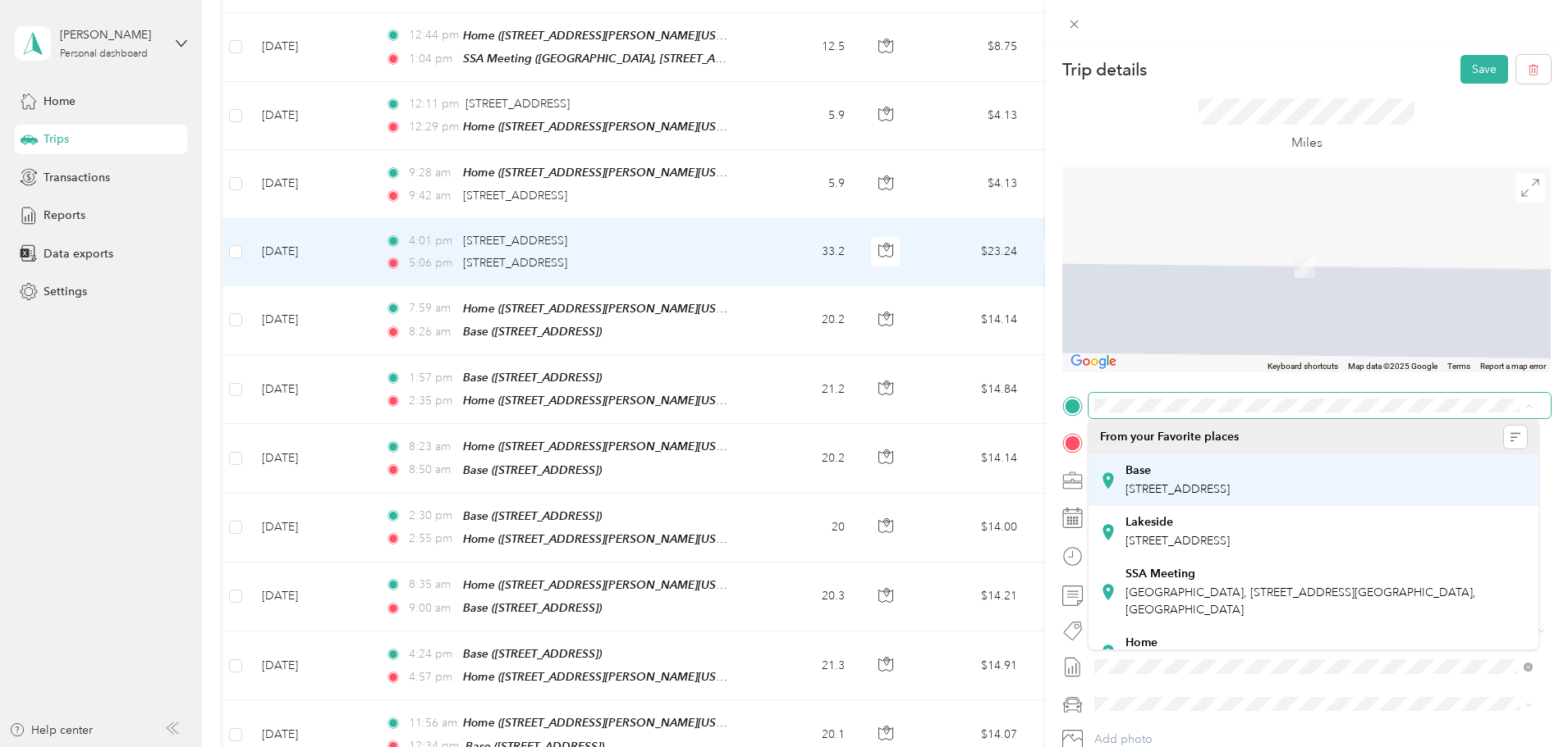
click at [1421, 474] on div "Base [STREET_ADDRESS]" at bounding box center [1312, 480] width 427 height 40
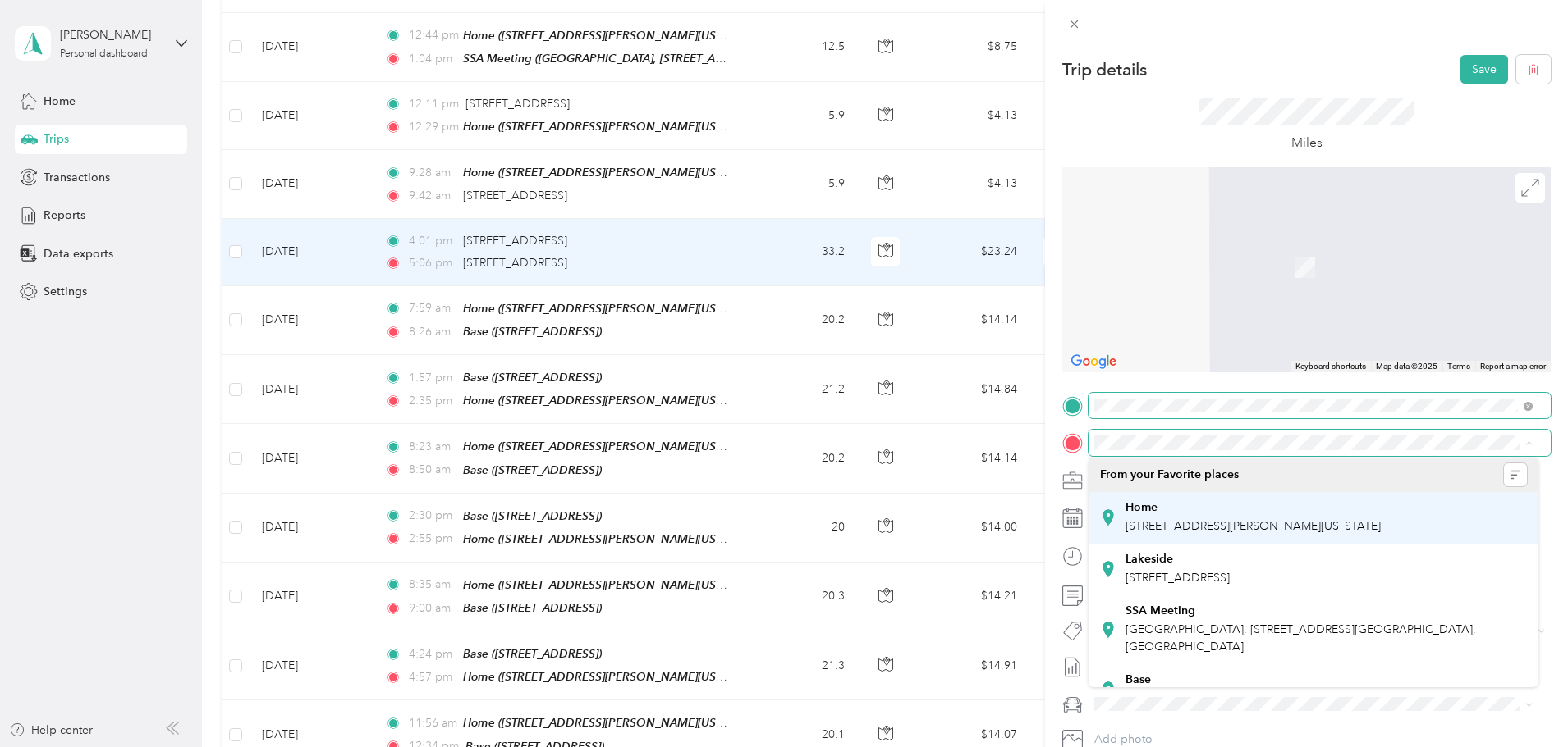
click at [1462, 521] on div "Home [STREET_ADDRESS][PERSON_NAME][US_STATE]" at bounding box center [1312, 518] width 427 height 40
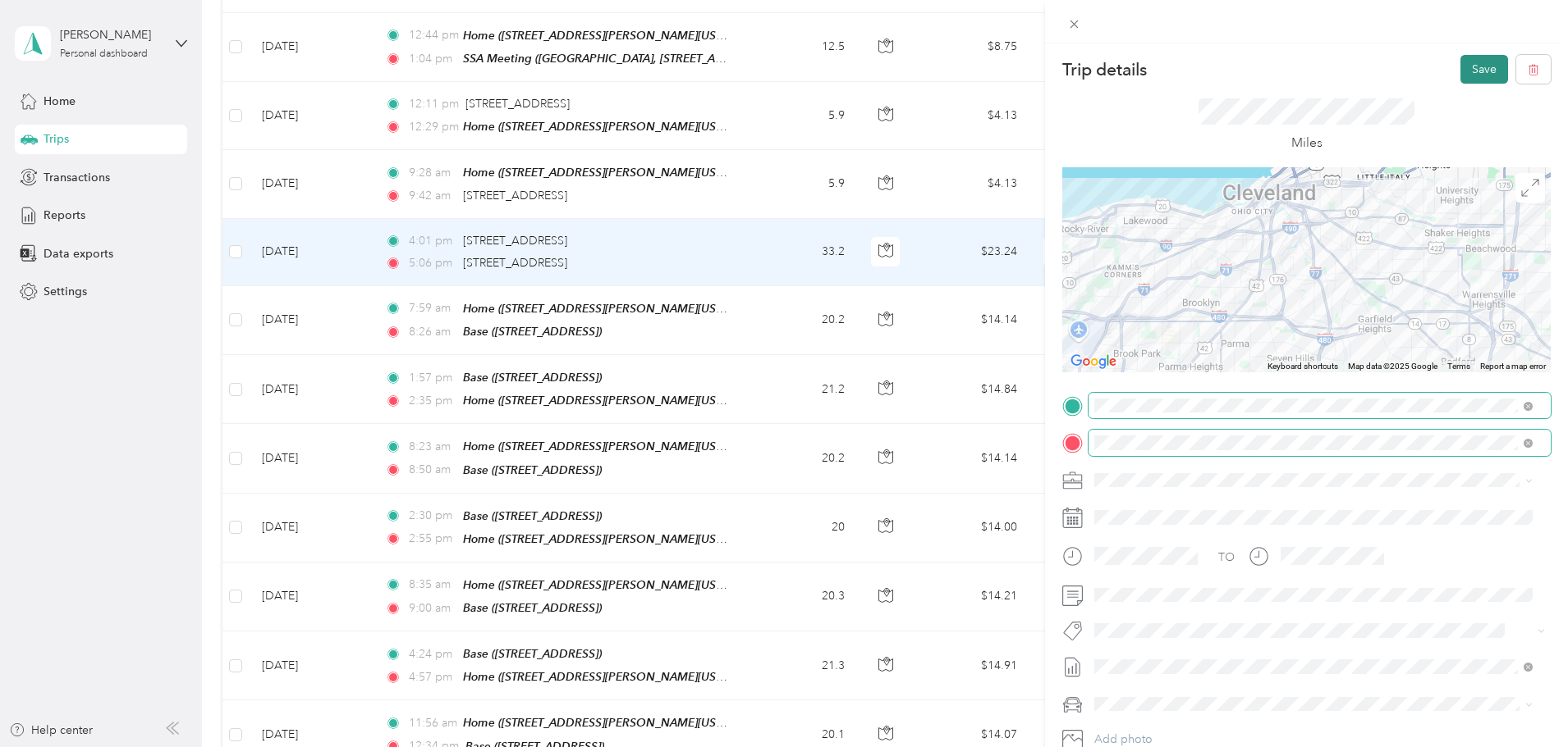
click at [1471, 78] on button "Save" at bounding box center [1484, 70] width 48 height 29
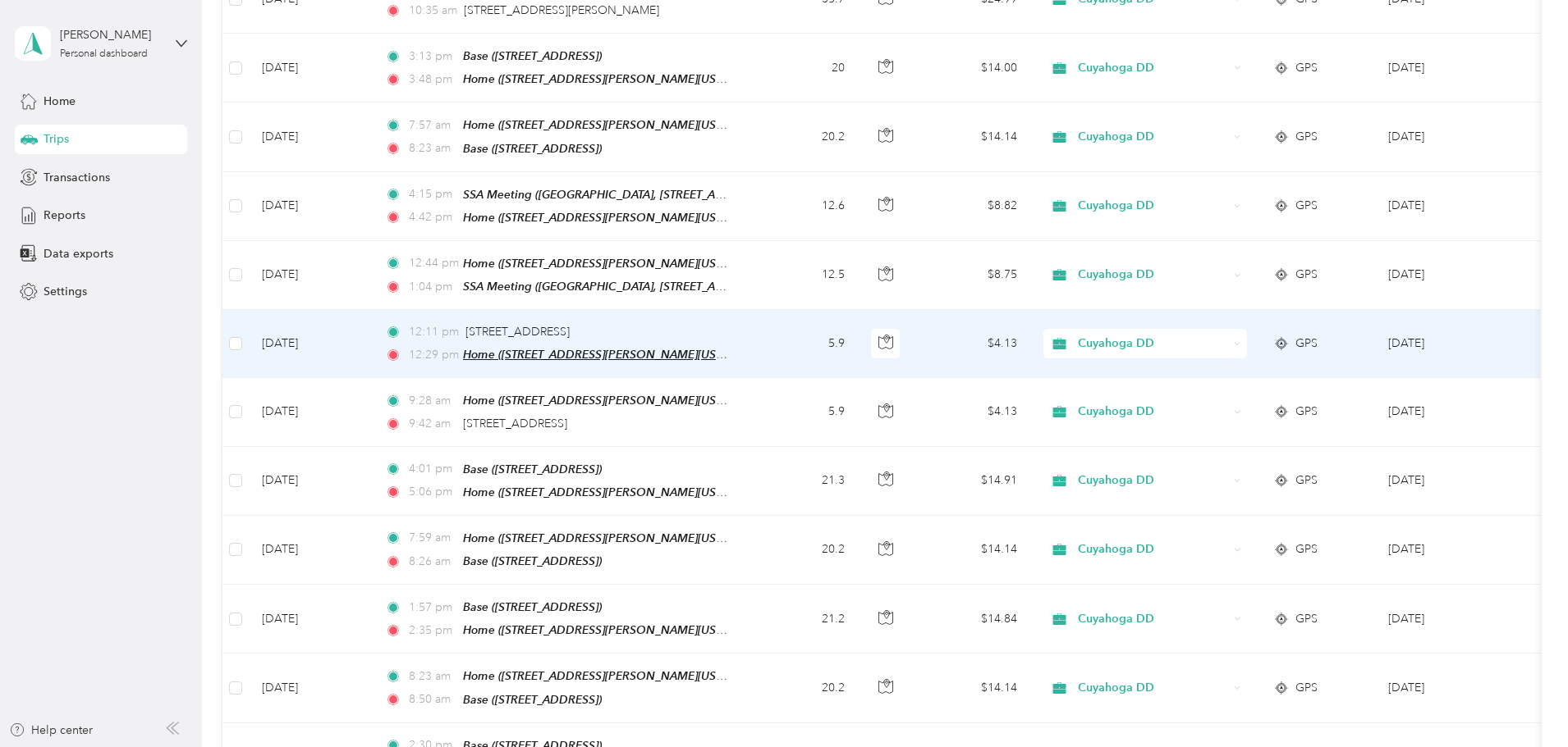
scroll to position [2334, 0]
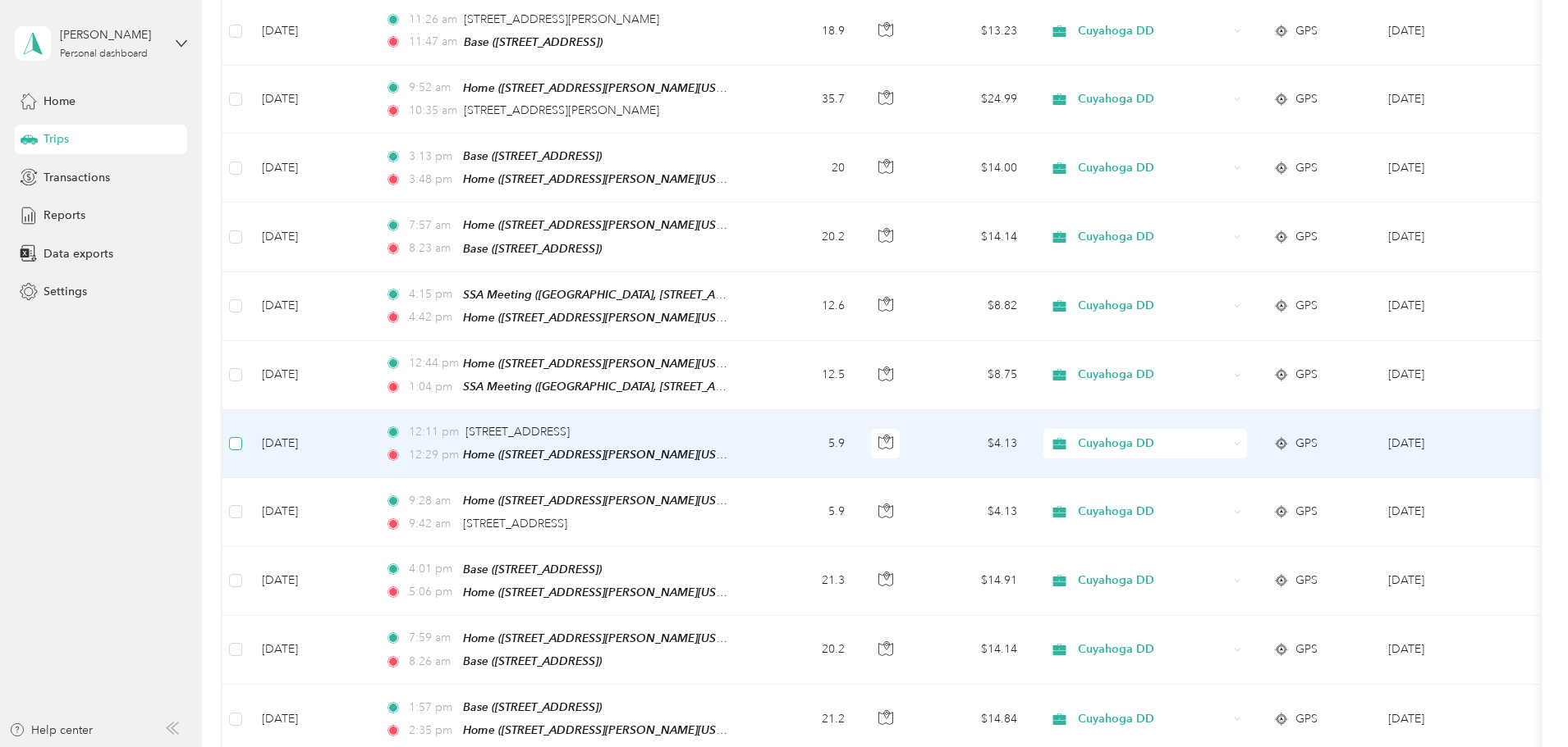
click at [242, 435] on label at bounding box center [236, 444] width 13 height 18
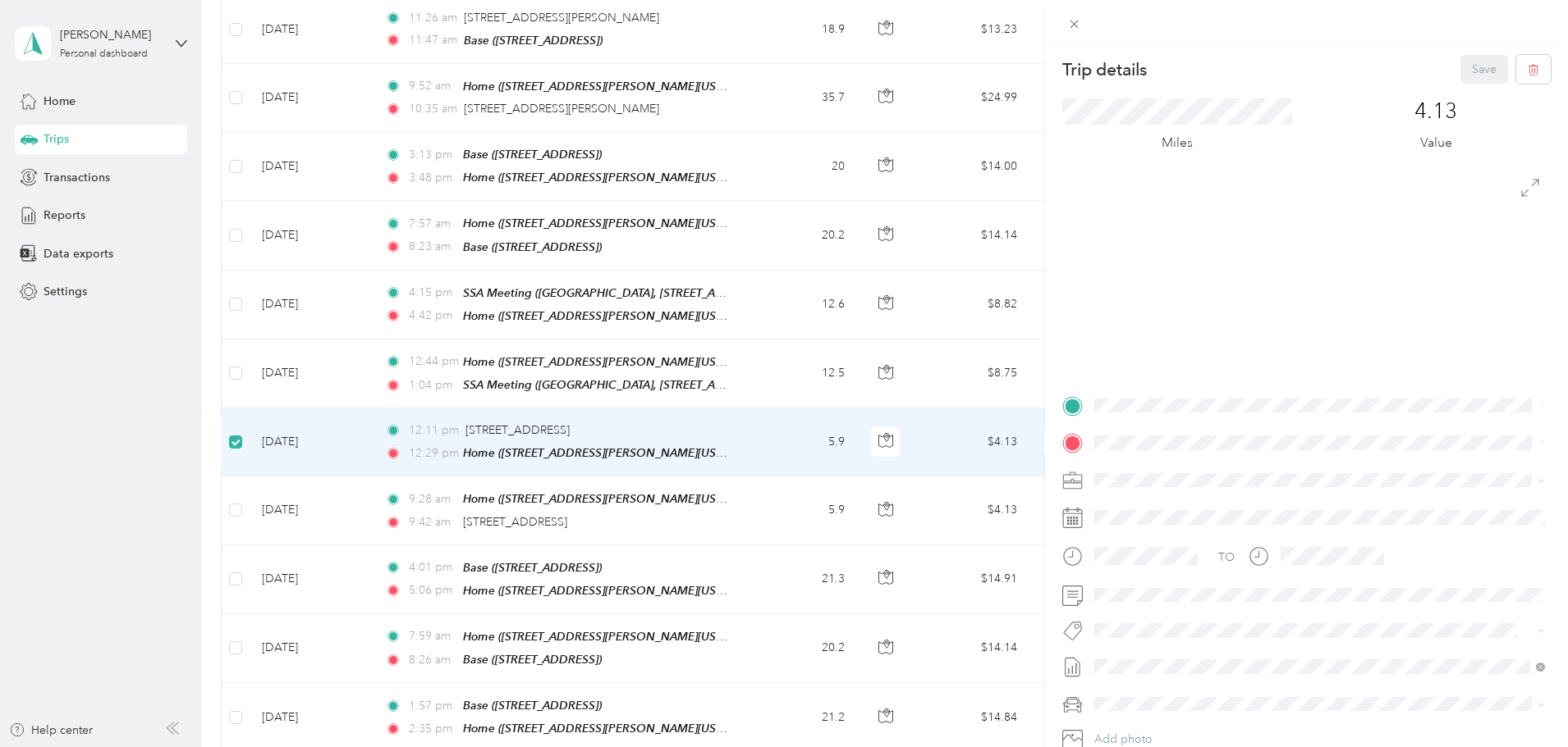
scroll to position [2332, 0]
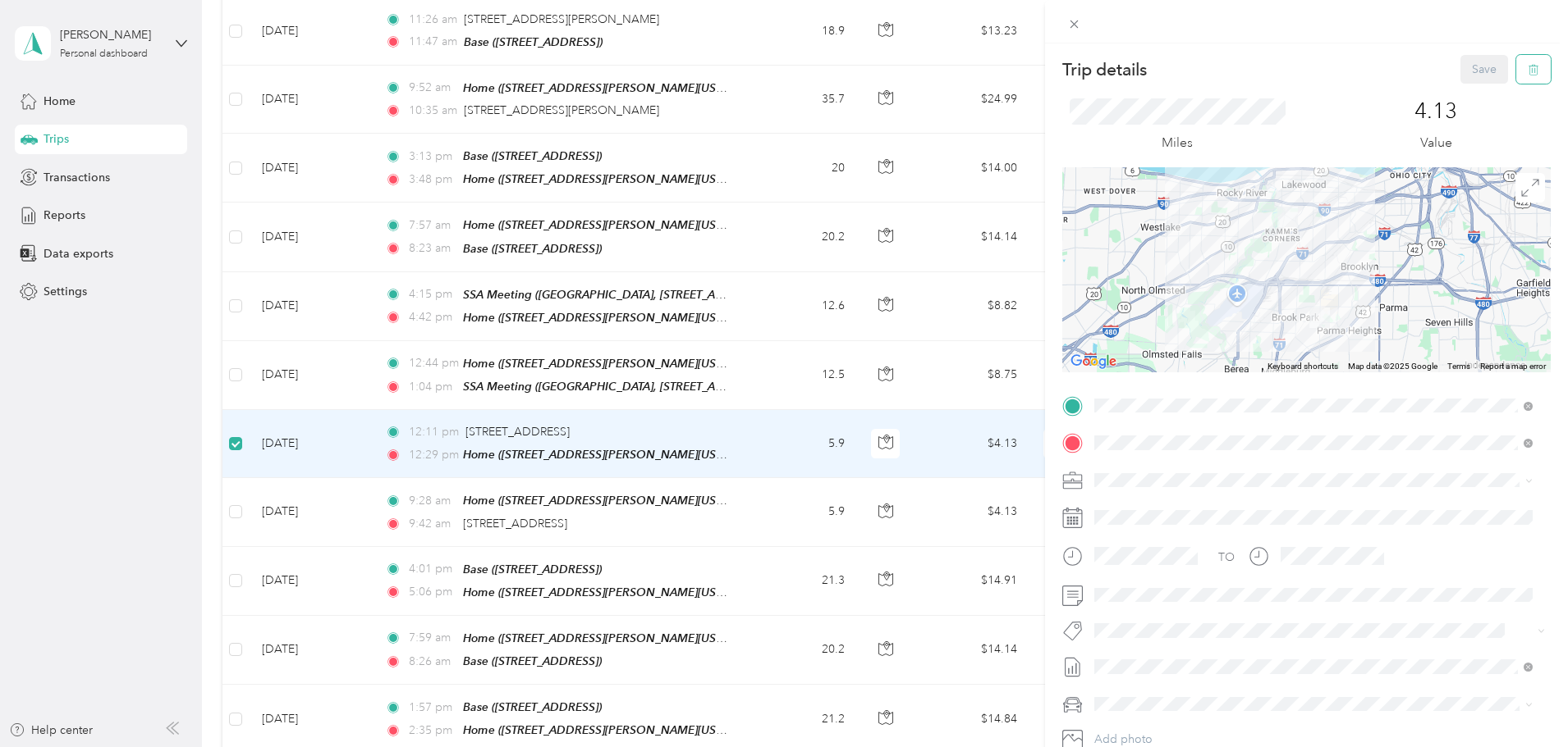
click at [1528, 66] on icon "button" at bounding box center [1534, 70] width 11 height 11
click at [1472, 92] on button "Yes" at bounding box center [1474, 90] width 32 height 27
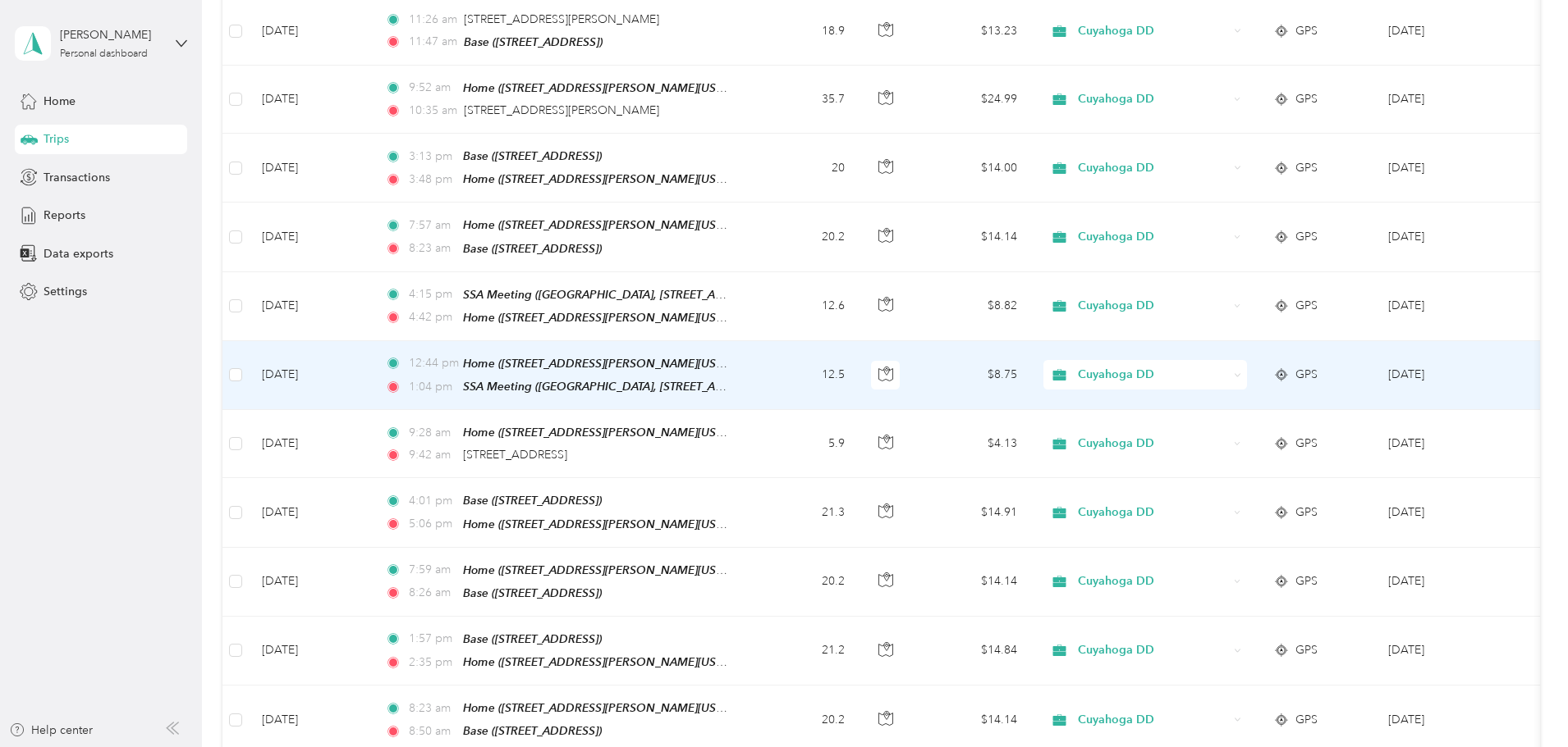
click at [858, 342] on td "12.5" at bounding box center [804, 376] width 109 height 69
click at [372, 342] on td "[DATE]" at bounding box center [310, 376] width 123 height 69
click at [372, 342] on td "[DATE]" at bounding box center [310, 376] width 123 height 69
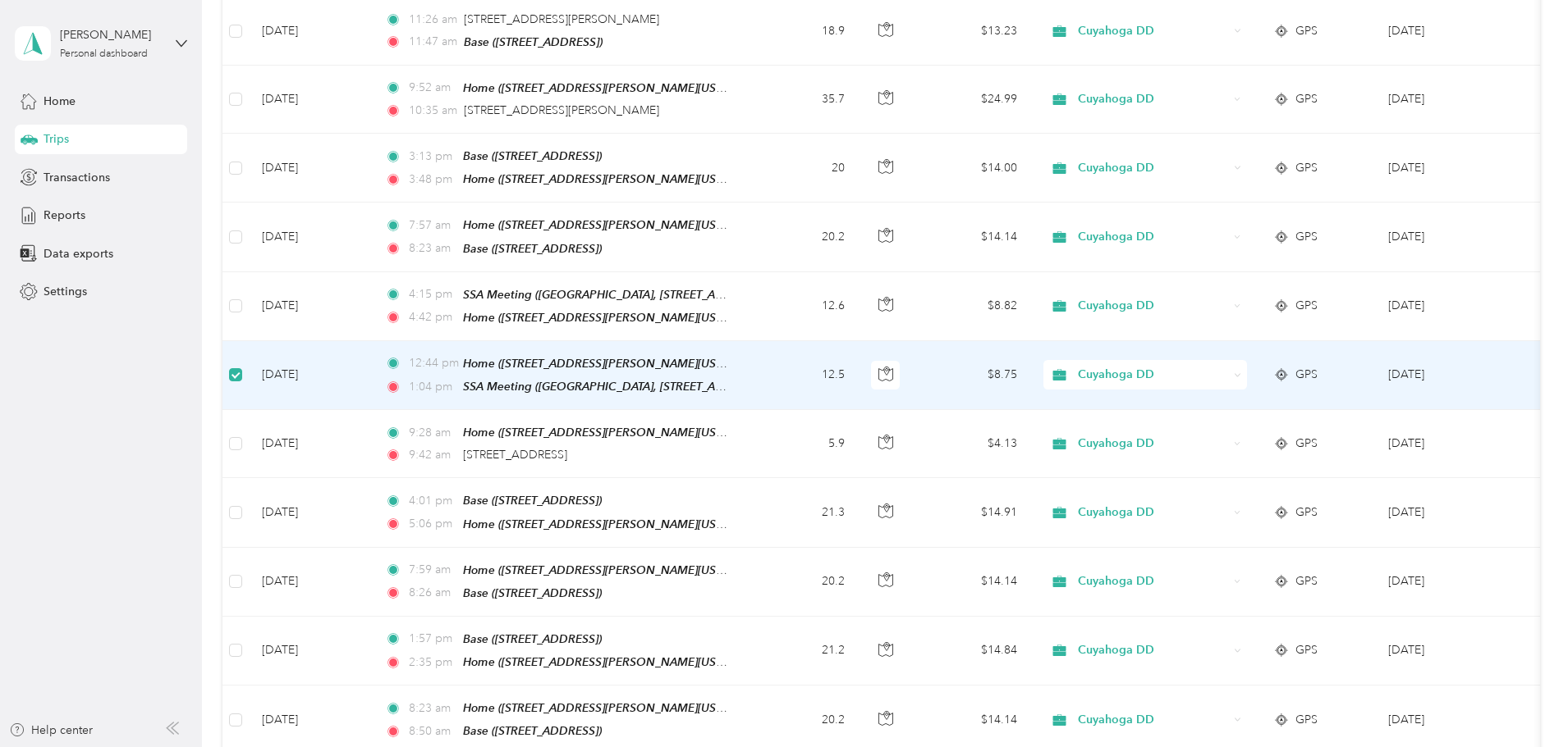
click at [372, 342] on td "[DATE]" at bounding box center [310, 376] width 123 height 69
click at [676, 357] on span "Home ([STREET_ADDRESS][PERSON_NAME][US_STATE])" at bounding box center [611, 363] width 296 height 14
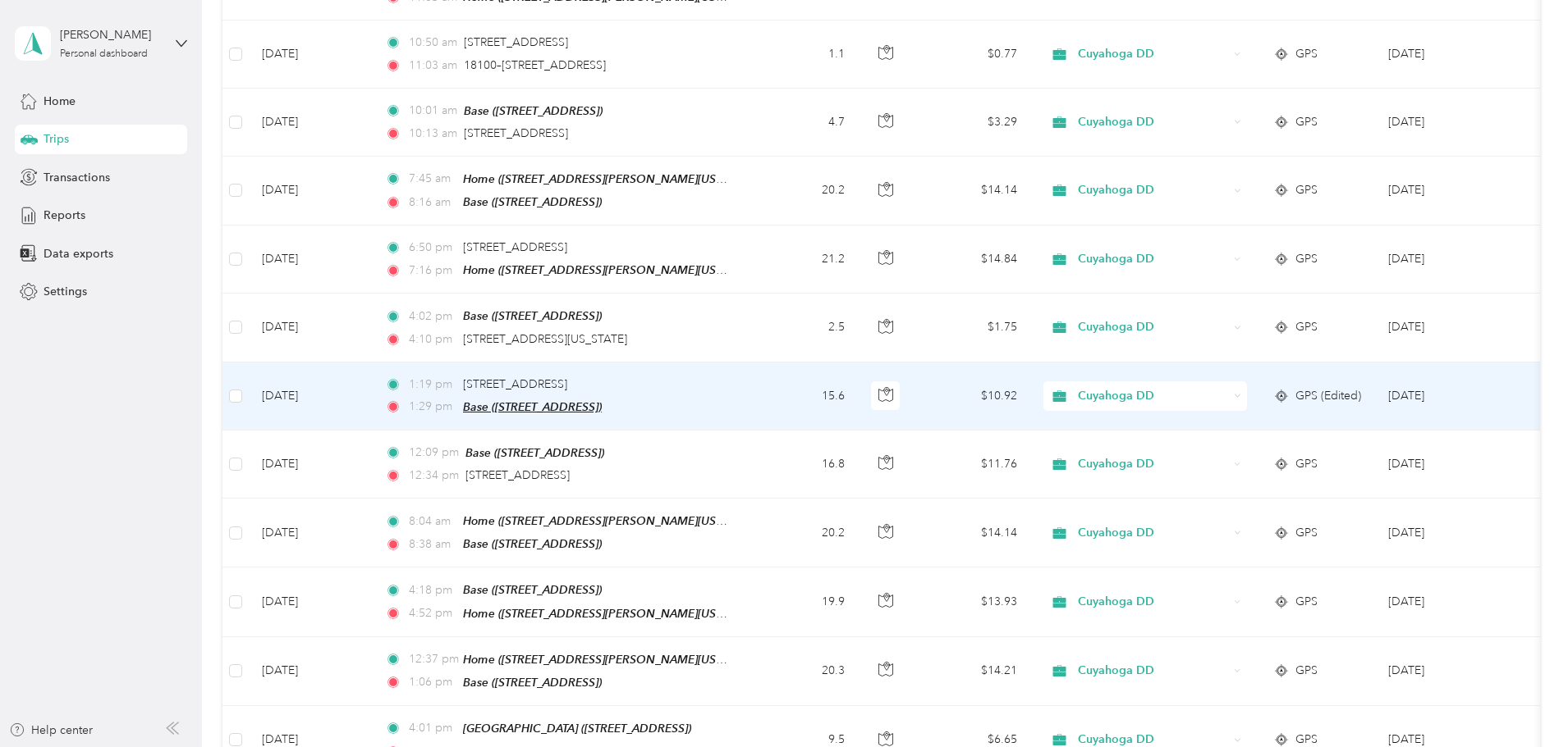
scroll to position [282, 0]
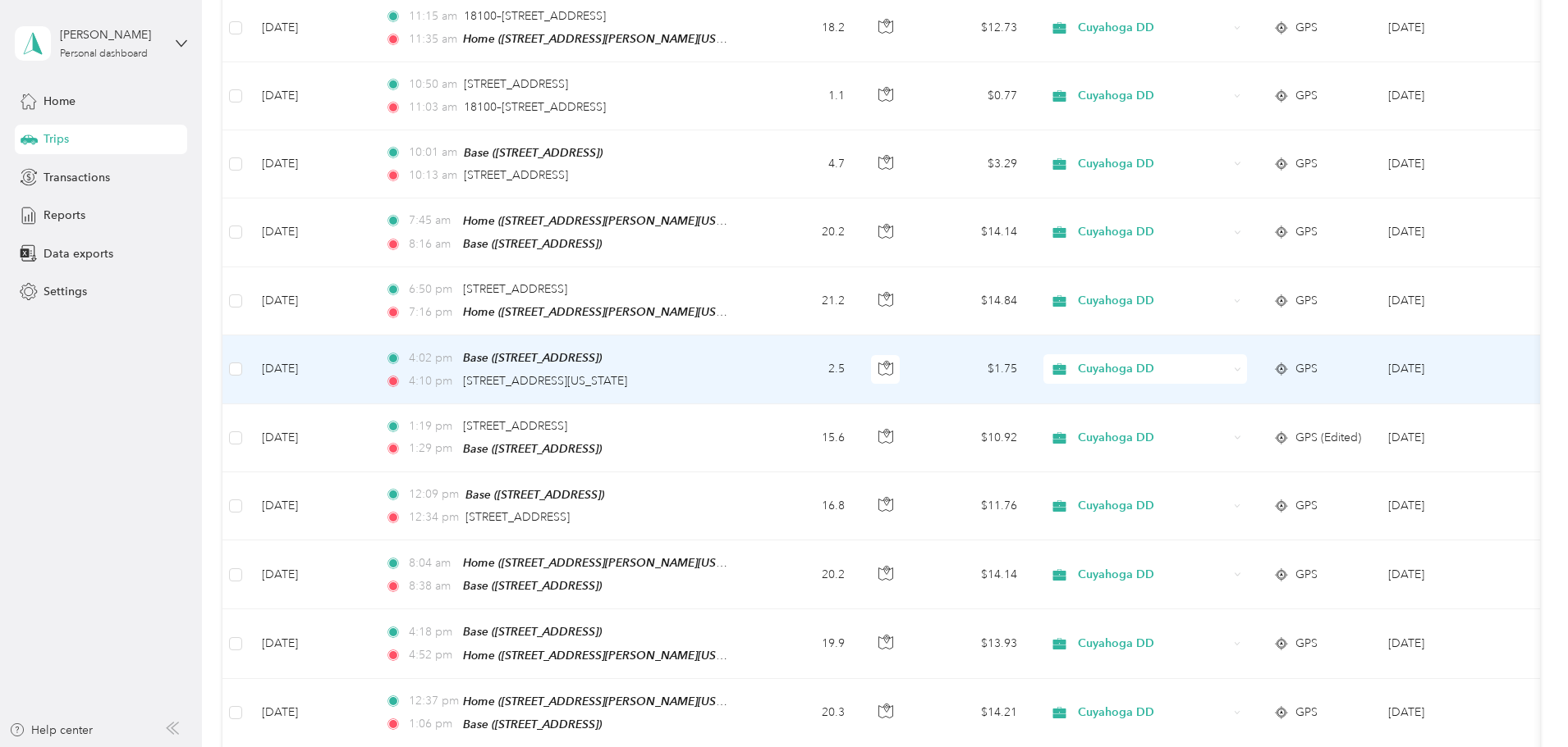
click at [372, 370] on td "[DATE]" at bounding box center [310, 369] width 123 height 68
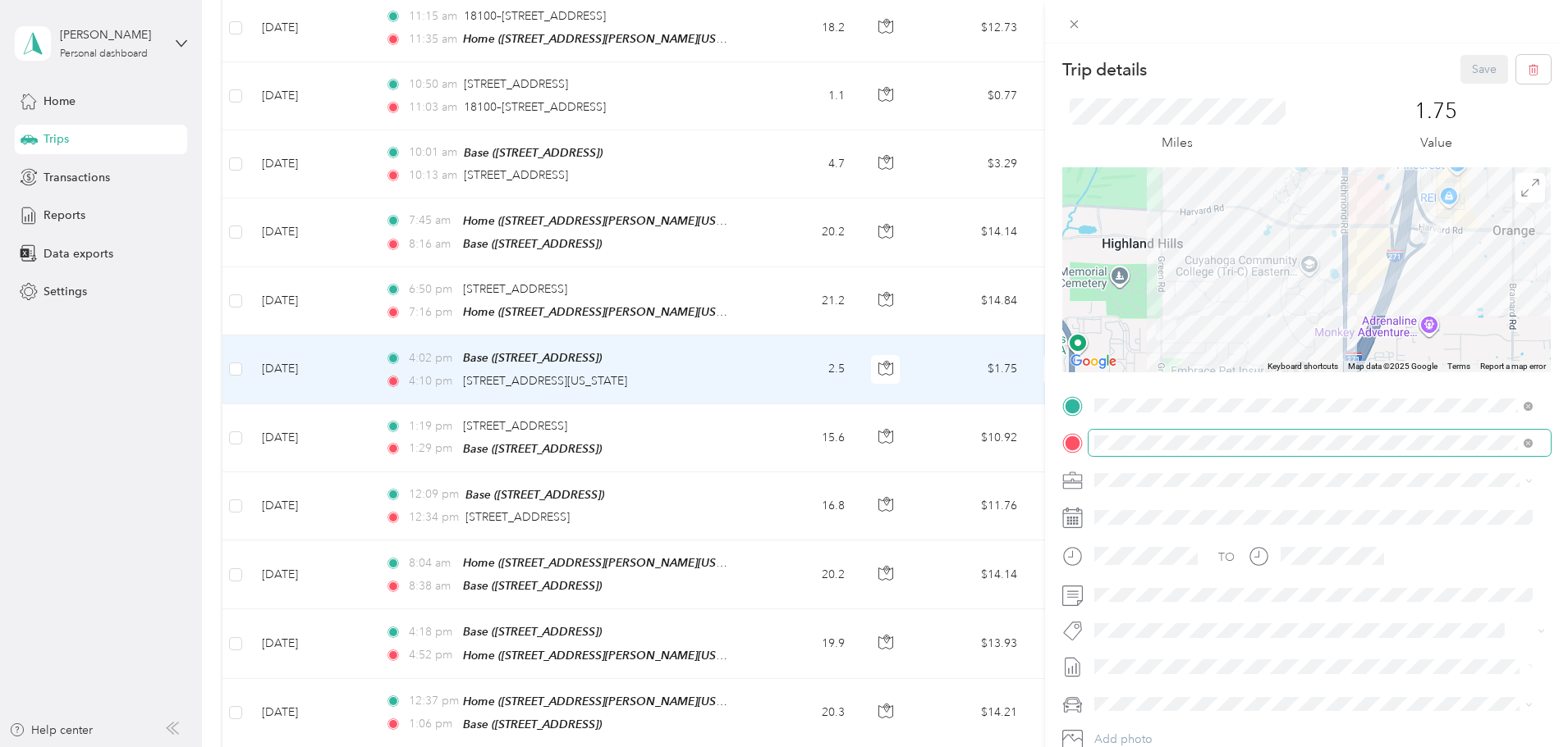
click at [1245, 432] on span at bounding box center [1319, 444] width 462 height 27
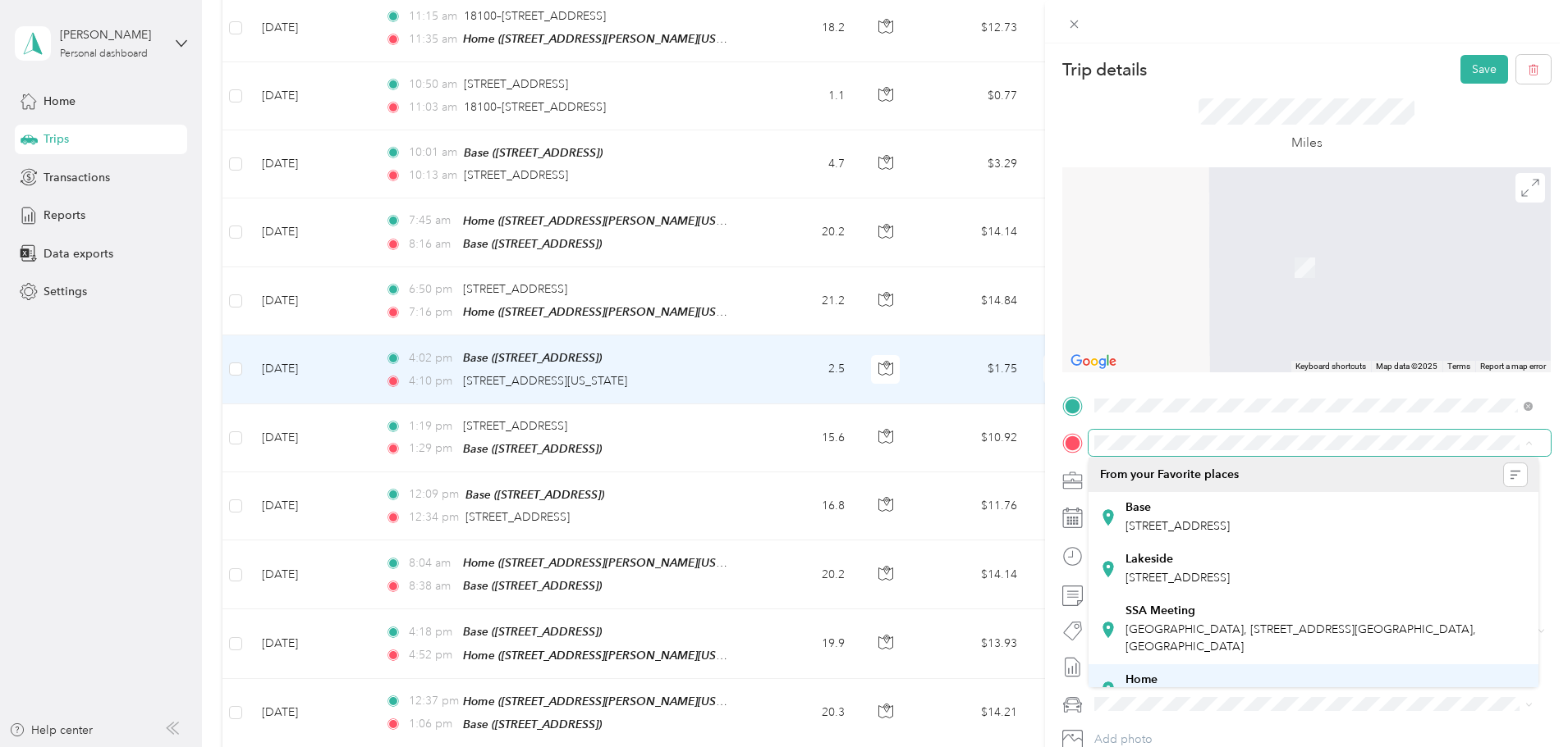
click at [1231, 675] on div "Home" at bounding box center [1252, 679] width 255 height 14
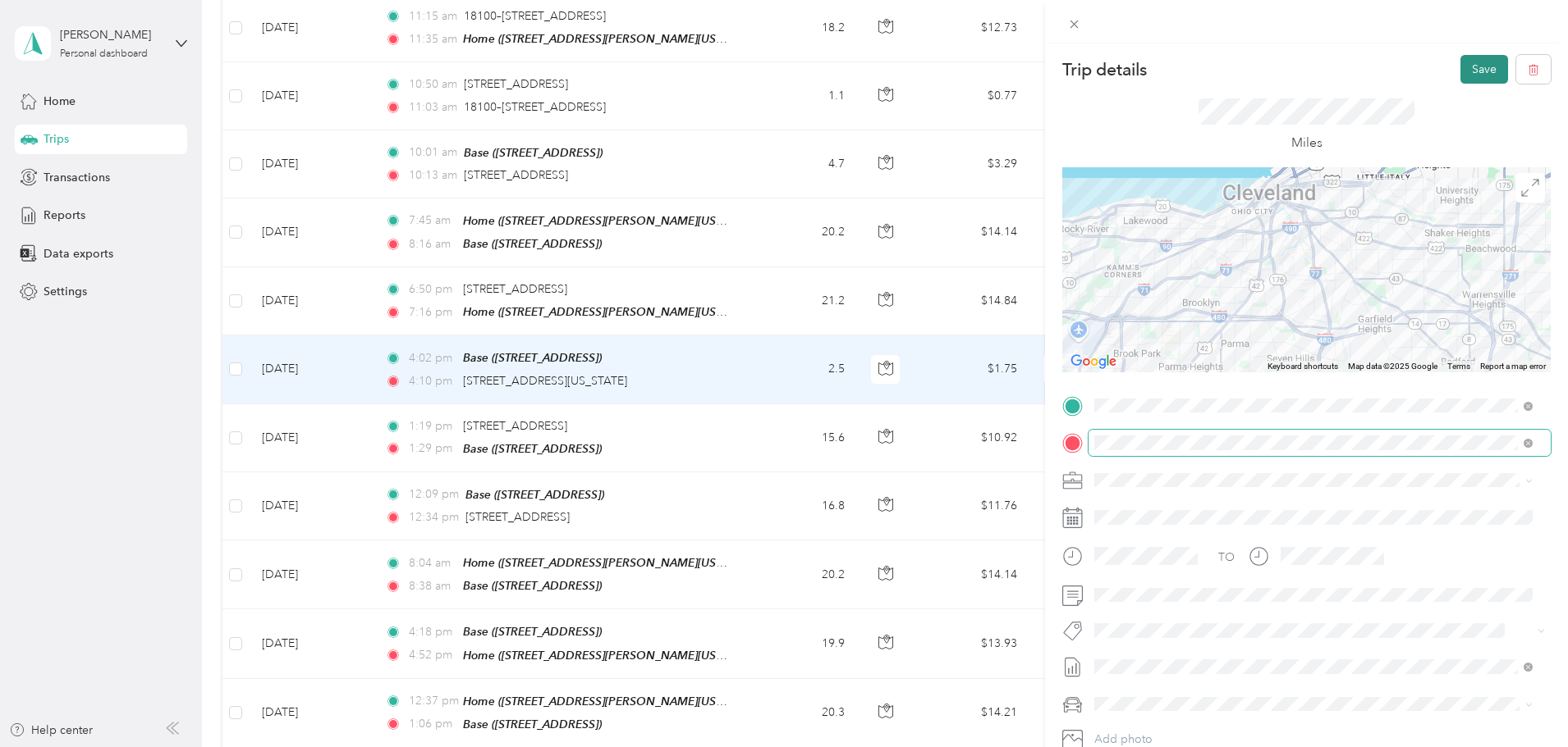
click at [1463, 69] on button "Save" at bounding box center [1484, 70] width 48 height 29
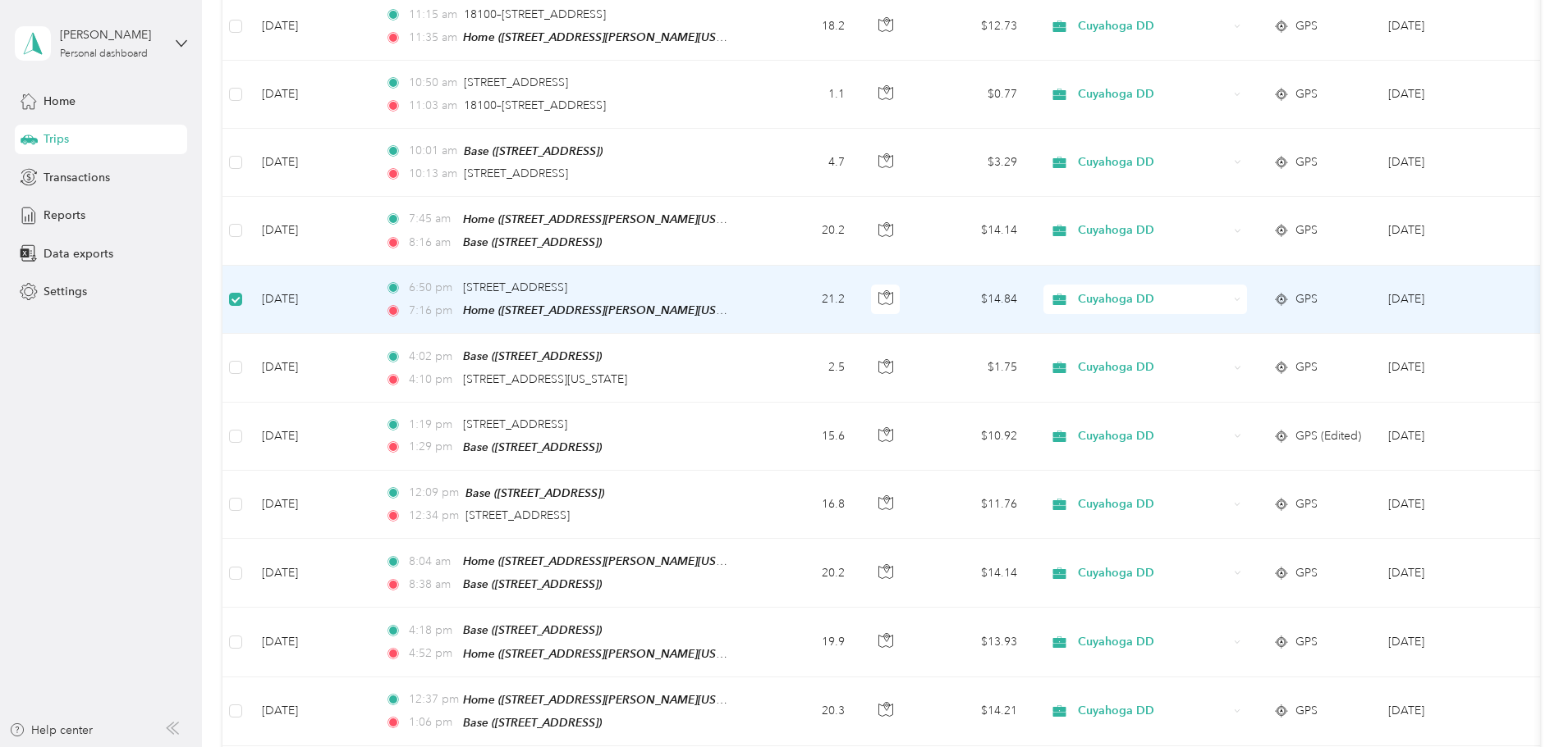
scroll to position [280, 0]
click at [858, 283] on td "21.2" at bounding box center [804, 301] width 109 height 68
click at [858, 308] on td "21.2" at bounding box center [804, 301] width 109 height 68
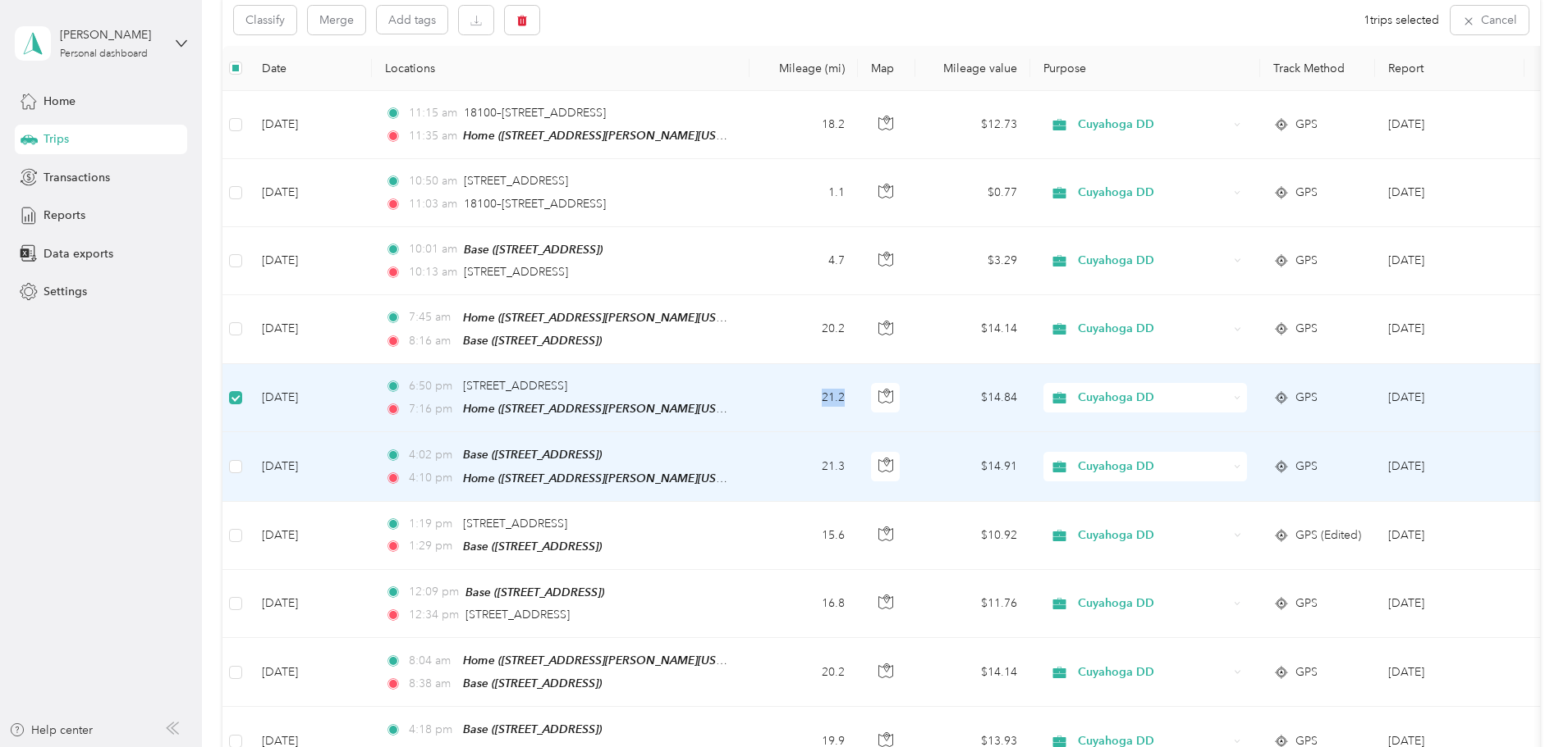
scroll to position [0, 0]
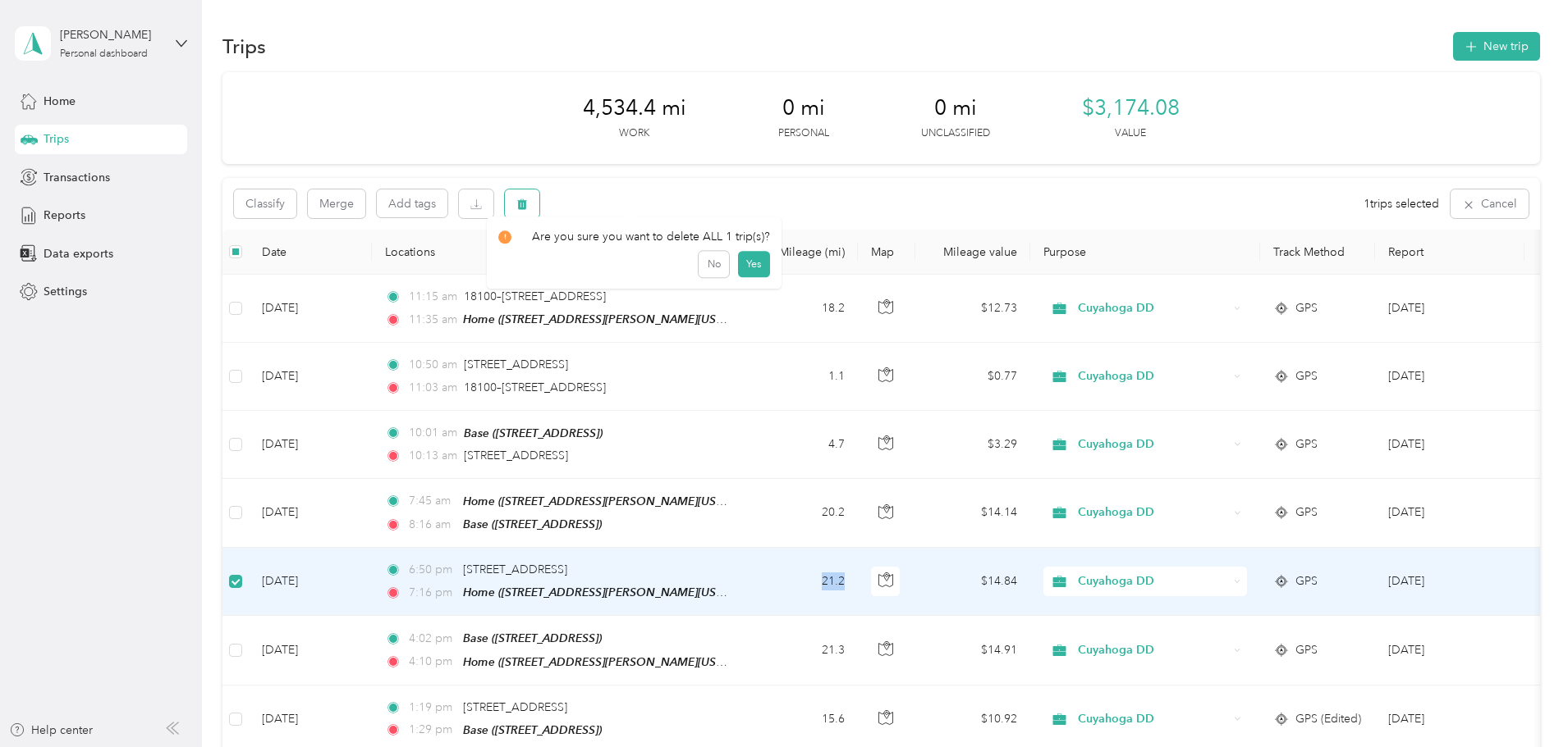
click at [539, 197] on button "button" at bounding box center [522, 204] width 34 height 29
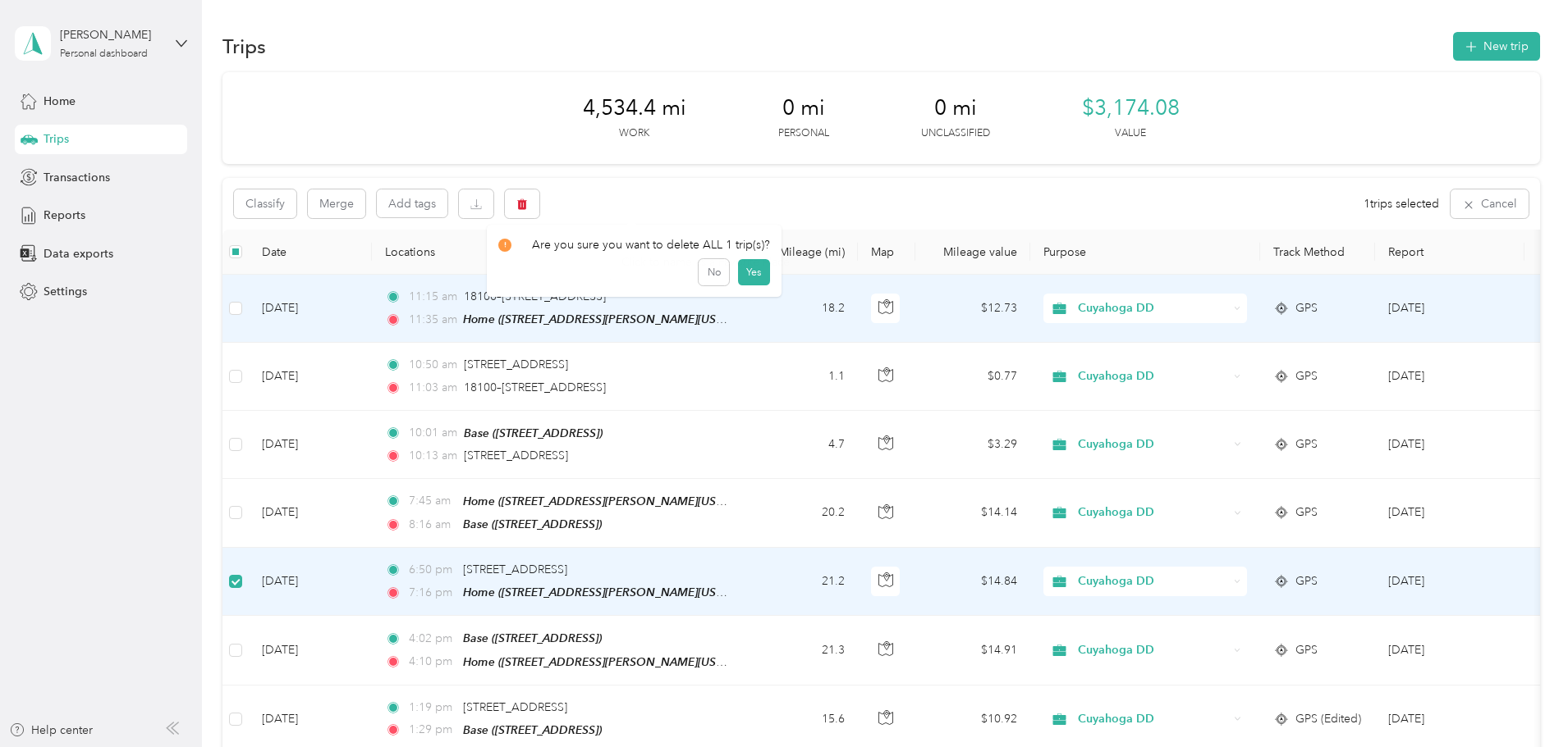
click at [744, 270] on div "Click to name as a Favorite Place" at bounding box center [705, 262] width 191 height 40
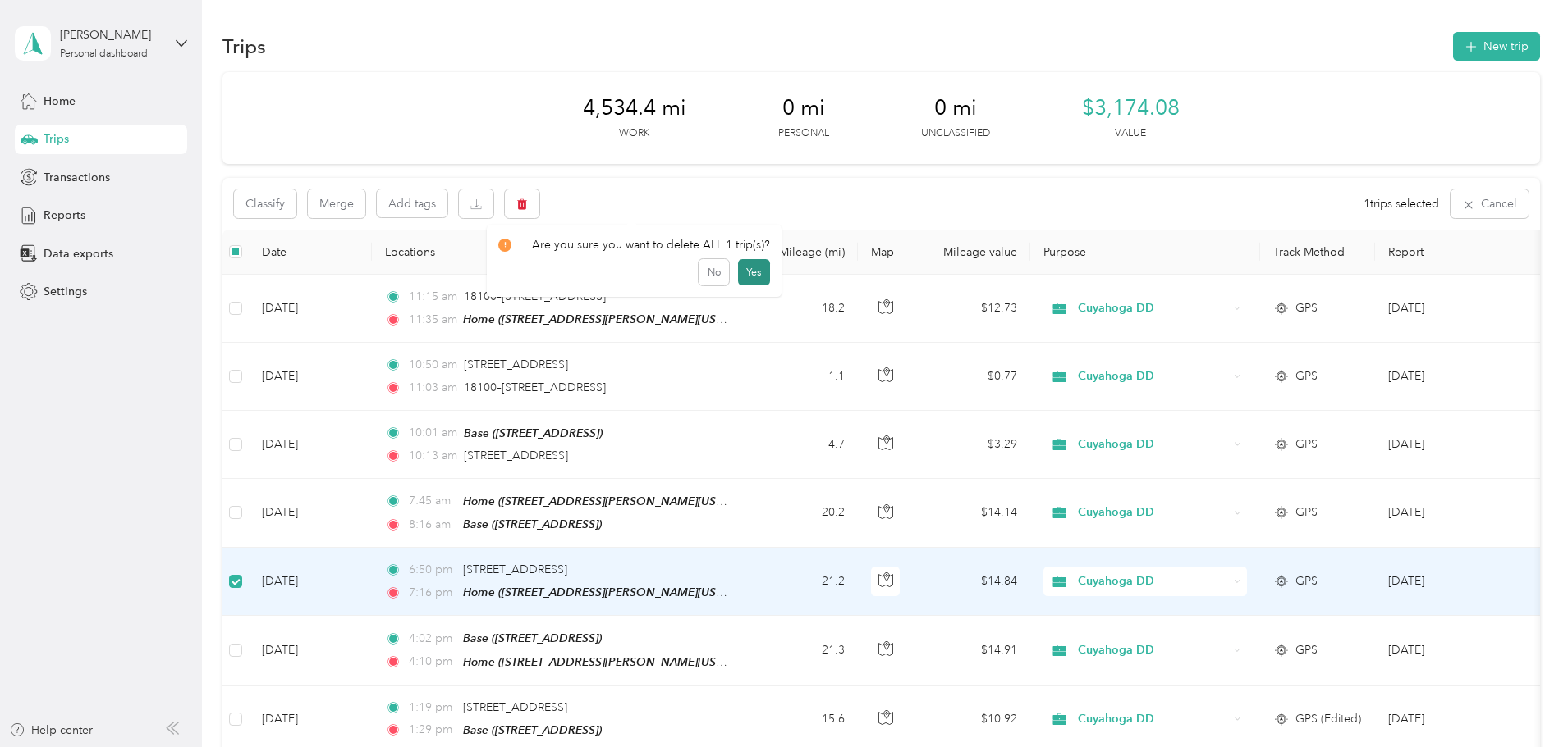
click at [747, 279] on button "Yes" at bounding box center [754, 273] width 32 height 27
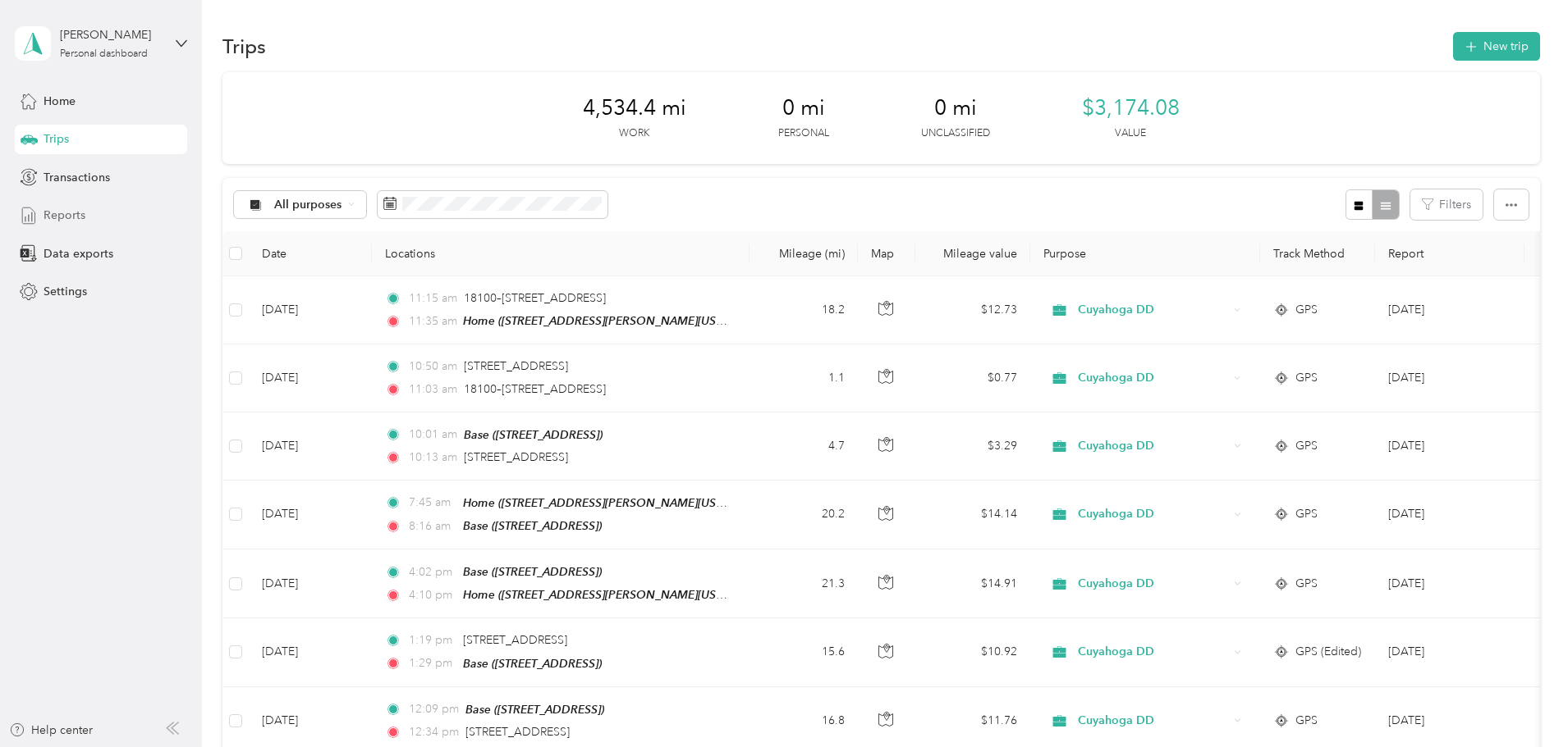
click at [109, 224] on div "Reports" at bounding box center [100, 216] width 173 height 30
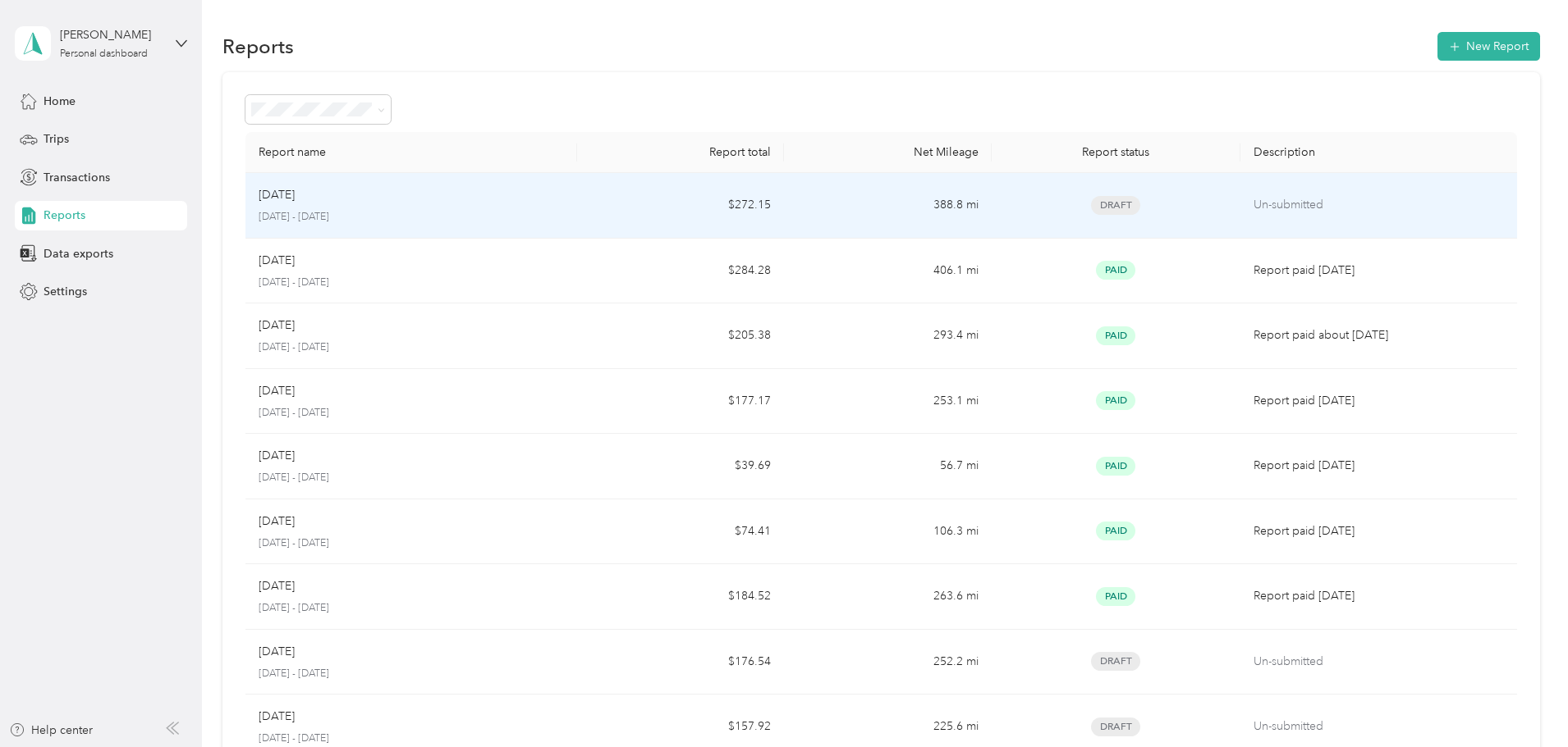
click at [1253, 214] on p "Un-submitted" at bounding box center [1378, 205] width 250 height 18
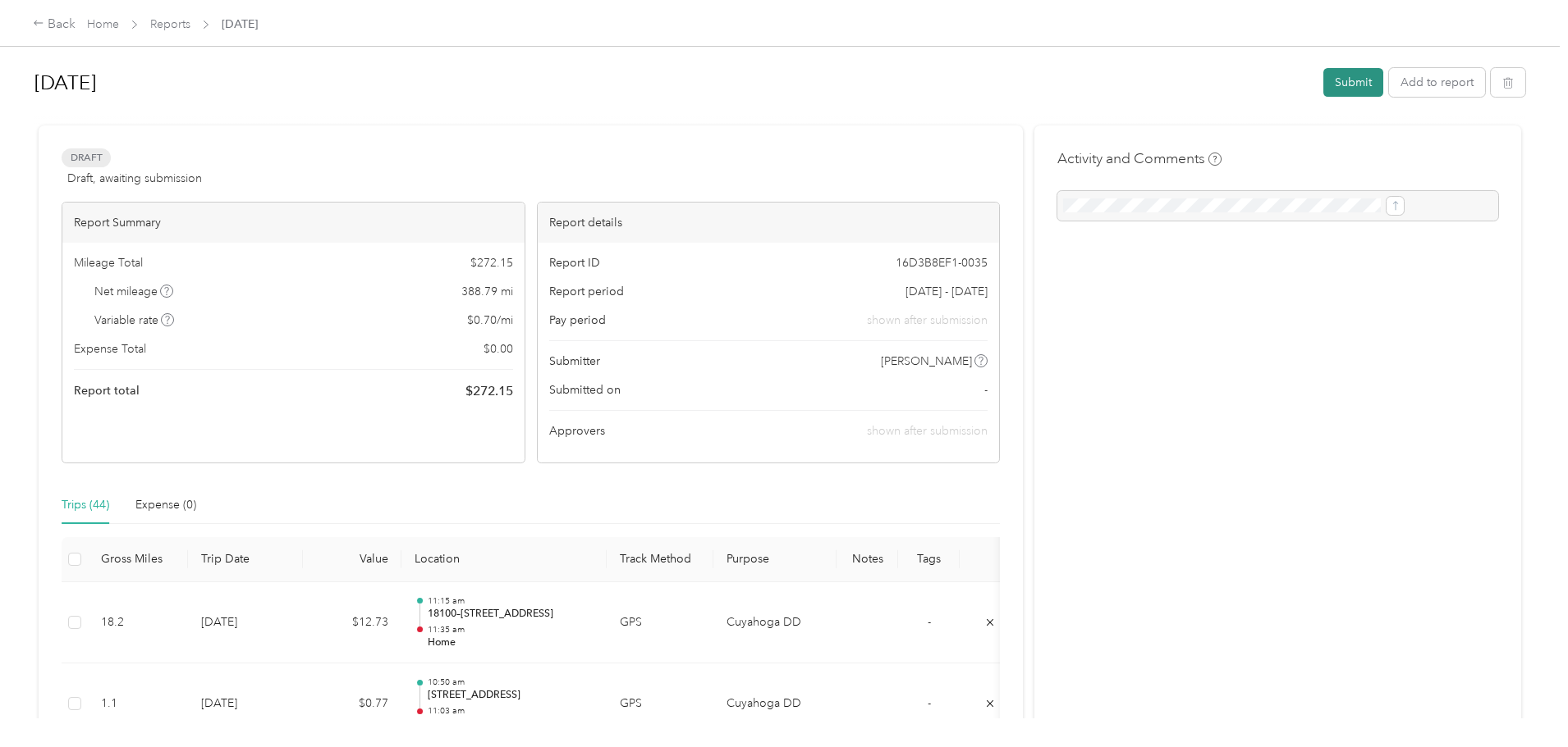
click at [1323, 85] on button "Submit" at bounding box center [1352, 82] width 60 height 29
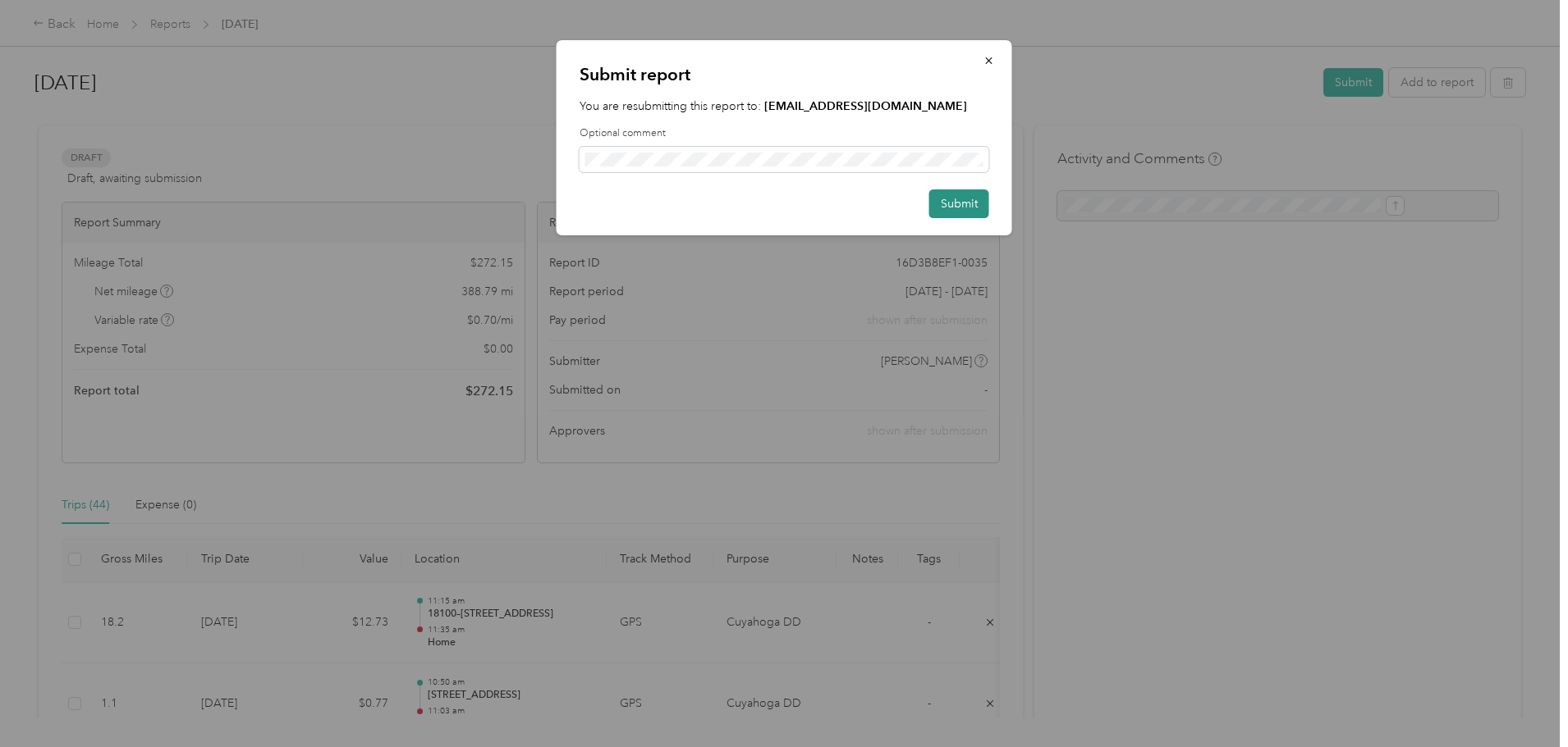
click at [960, 202] on button "Submit" at bounding box center [959, 204] width 60 height 29
